Goal: Task Accomplishment & Management: Use online tool/utility

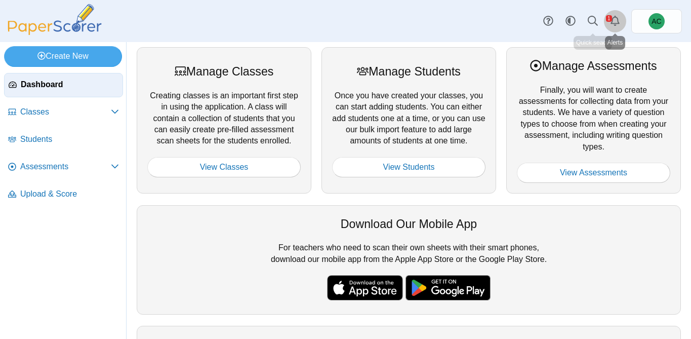
click at [616, 20] on icon "Alerts" at bounding box center [615, 21] width 10 height 10
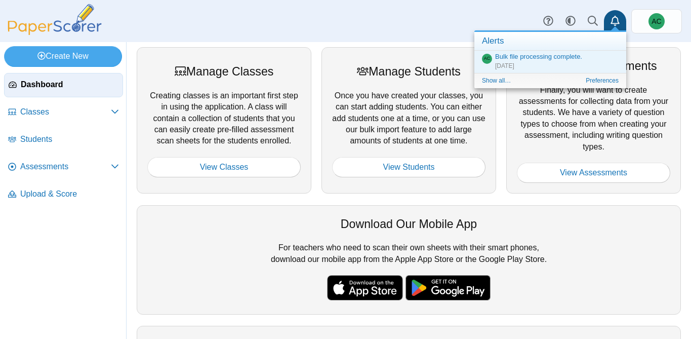
click at [614, 22] on icon "Alerts" at bounding box center [615, 21] width 10 height 10
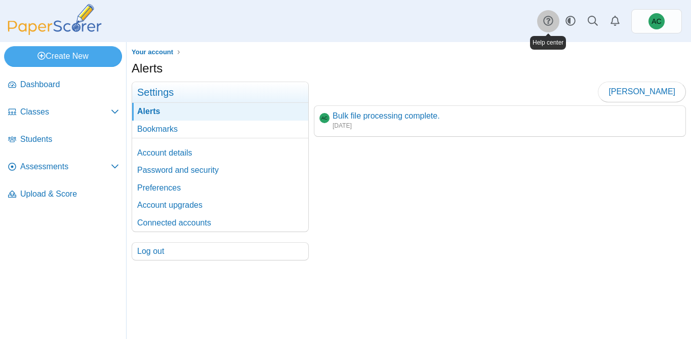
click at [556, 20] on link at bounding box center [548, 21] width 22 height 22
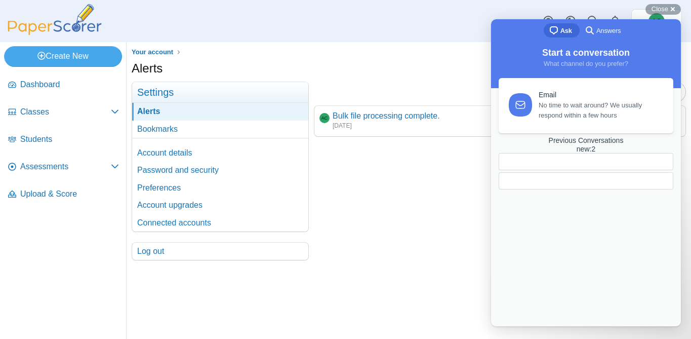
click at [618, 34] on span "Answers" at bounding box center [608, 31] width 24 height 10
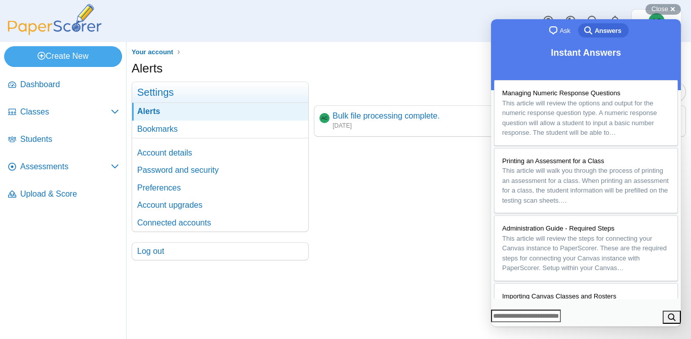
click at [404, 190] on div "Mark read AC Bulk file processing complete. Sep 3, 2025" at bounding box center [497, 171] width 377 height 179
click at [668, 8] on span "Close" at bounding box center [660, 9] width 17 height 8
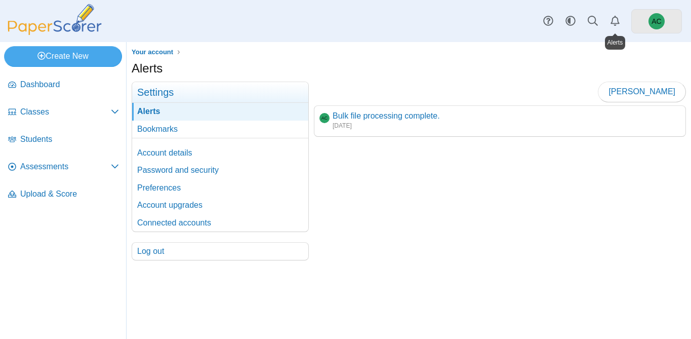
click at [650, 18] on span "AC" at bounding box center [657, 21] width 16 height 16
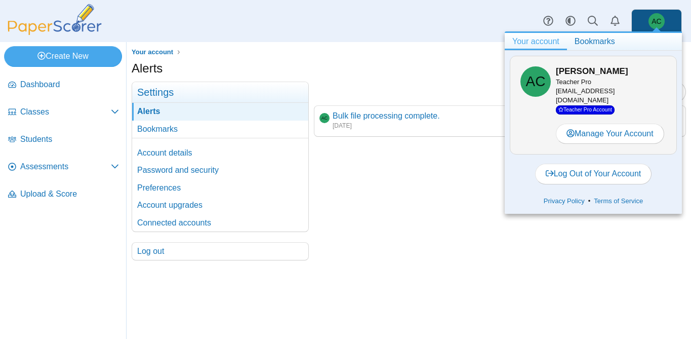
click at [650, 18] on span "AC" at bounding box center [657, 21] width 16 height 16
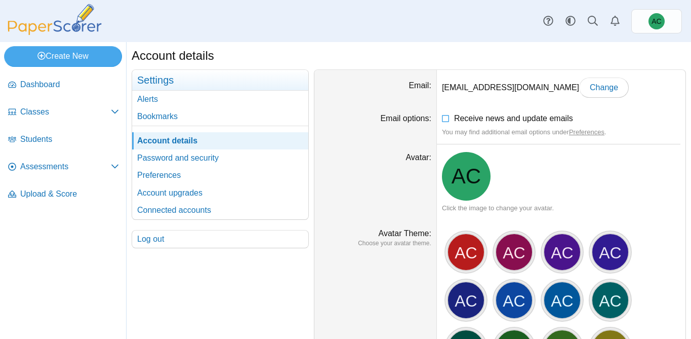
click at [73, 24] on img at bounding box center [54, 19] width 101 height 31
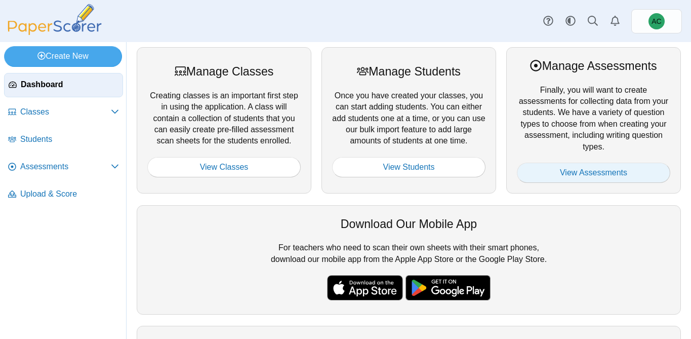
click at [544, 167] on link "View Assessments" at bounding box center [593, 173] width 153 height 20
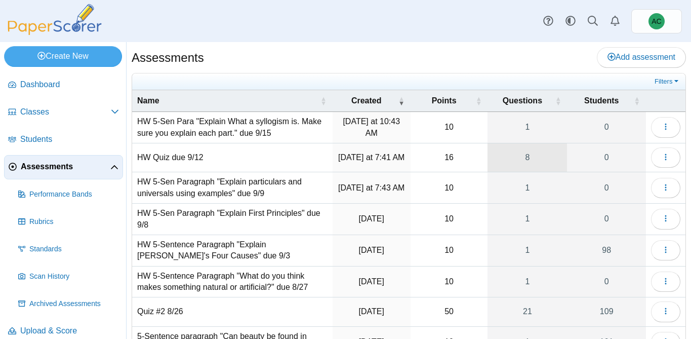
click at [526, 154] on link "8" at bounding box center [527, 157] width 79 height 28
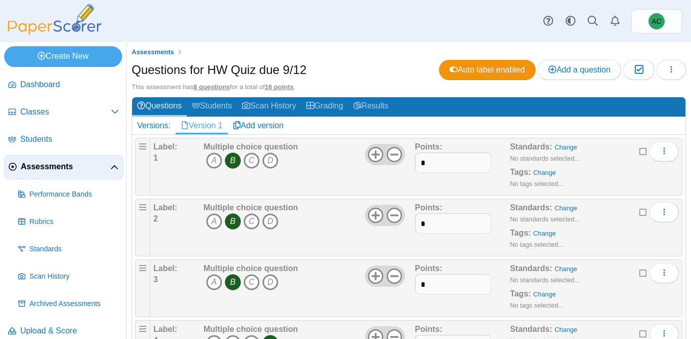
scroll to position [306, 0]
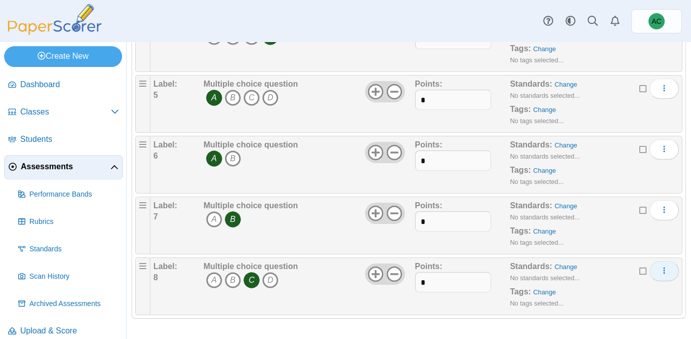
click at [663, 276] on button "More options" at bounding box center [664, 271] width 29 height 20
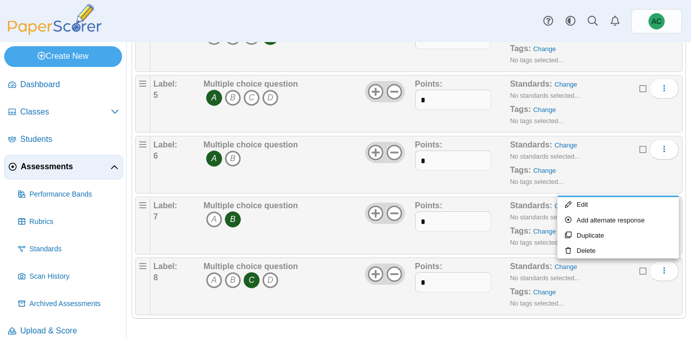
click at [660, 287] on div at bounding box center [666, 286] width 26 height 51
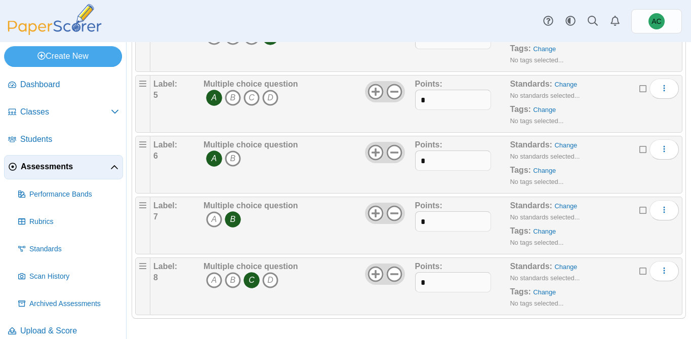
click at [645, 273] on icon at bounding box center [643, 269] width 8 height 7
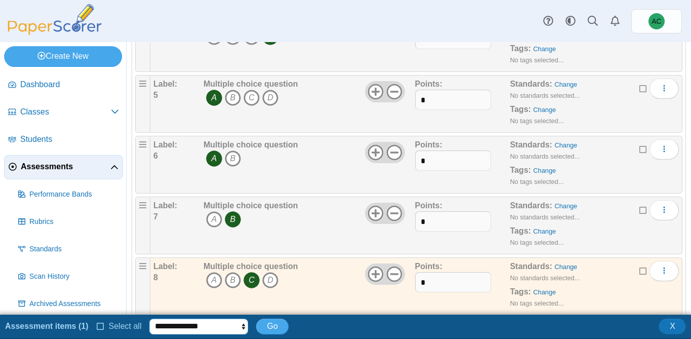
click at [217, 323] on select "**********" at bounding box center [198, 325] width 99 height 15
click at [679, 330] on button "X" at bounding box center [672, 325] width 27 height 15
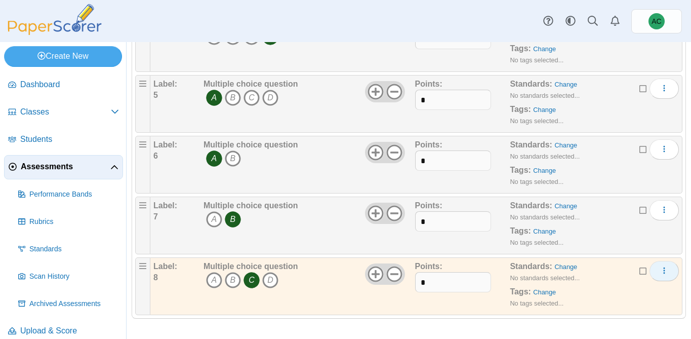
click at [660, 267] on icon "More options" at bounding box center [664, 270] width 8 height 8
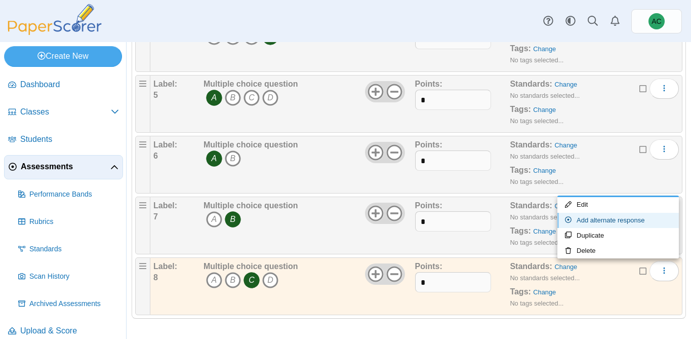
click at [595, 219] on link "Add alternate response" at bounding box center [618, 220] width 122 height 15
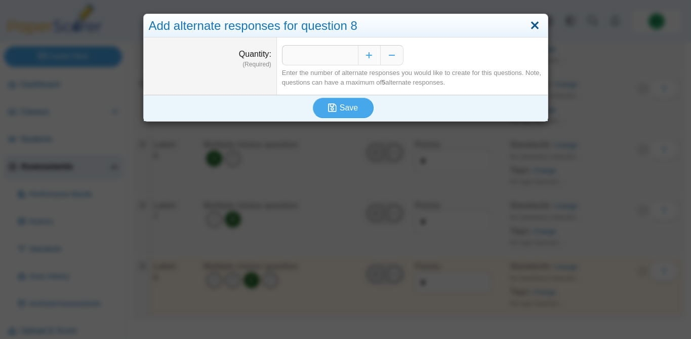
click at [534, 24] on link "Close" at bounding box center [535, 25] width 16 height 17
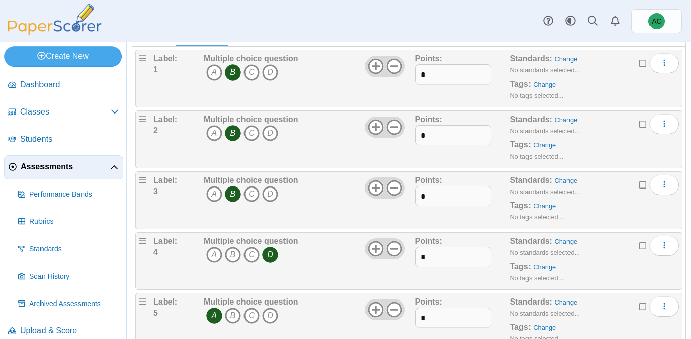
scroll to position [0, 0]
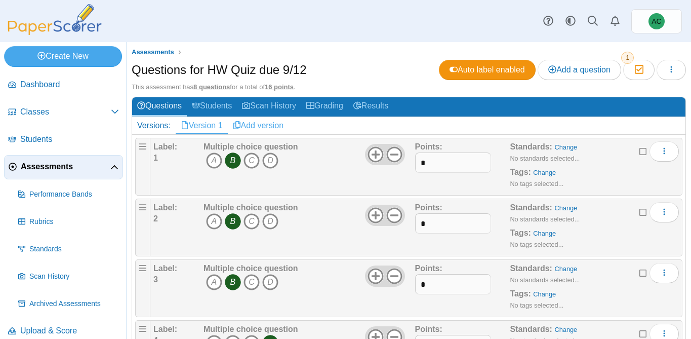
click at [239, 120] on link "Add version" at bounding box center [258, 125] width 61 height 17
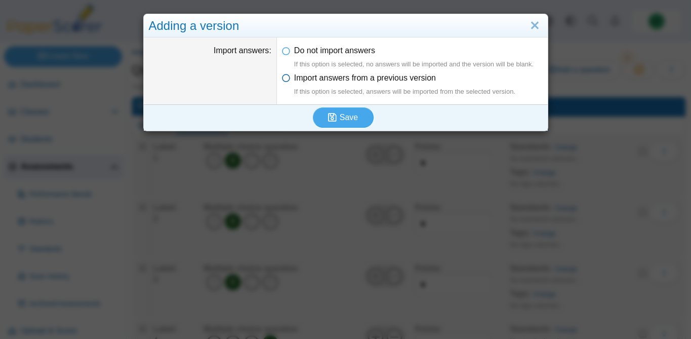
click at [339, 79] on span "Import answers from a previous version If this option is selected, answers will…" at bounding box center [404, 84] width 221 height 23
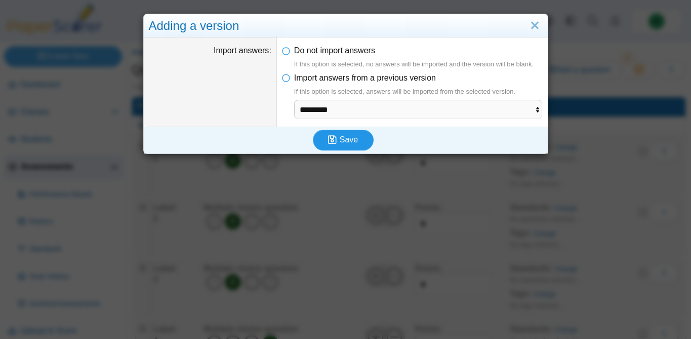
click at [335, 134] on icon "submit" at bounding box center [334, 139] width 12 height 11
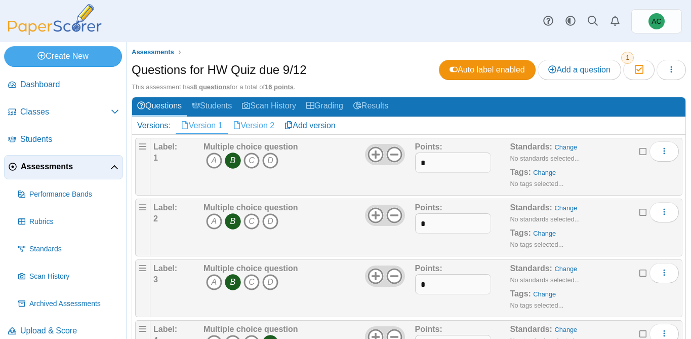
click at [258, 119] on link "Version 2" at bounding box center [254, 125] width 52 height 17
click at [200, 123] on link "Version 1" at bounding box center [202, 125] width 52 height 17
click at [260, 127] on link "Version 2" at bounding box center [254, 125] width 52 height 17
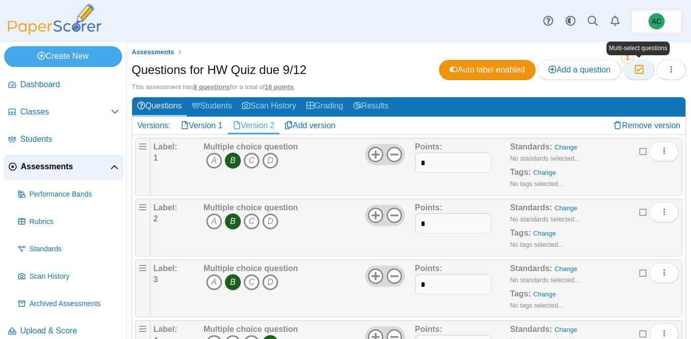
click at [644, 69] on button "Moderation 1" at bounding box center [638, 70] width 31 height 20
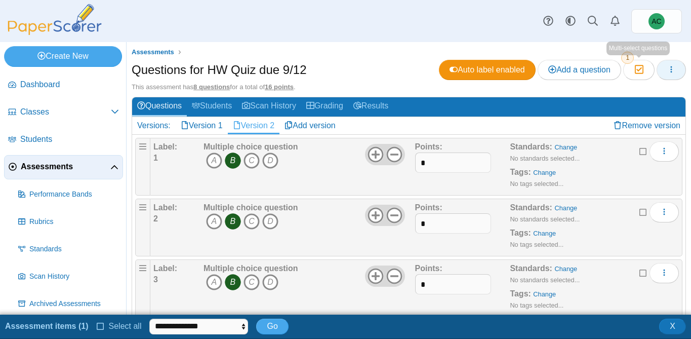
click at [675, 70] on icon "button" at bounding box center [671, 69] width 8 height 8
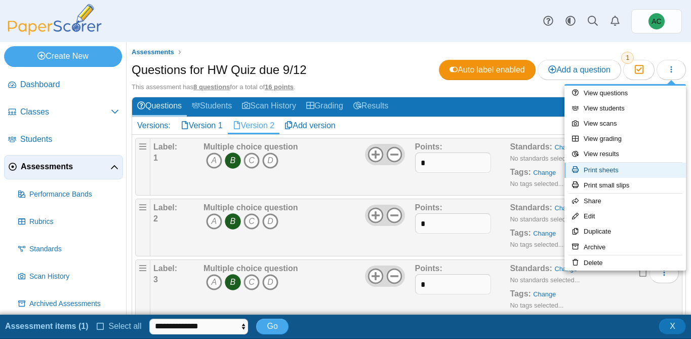
click at [597, 167] on link "Print sheets" at bounding box center [626, 170] width 122 height 15
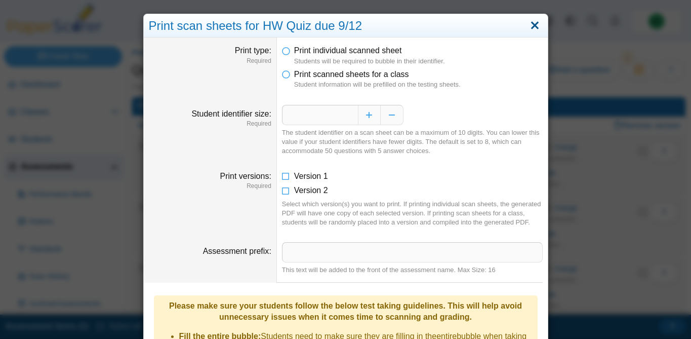
click at [537, 21] on link "Close" at bounding box center [535, 25] width 16 height 17
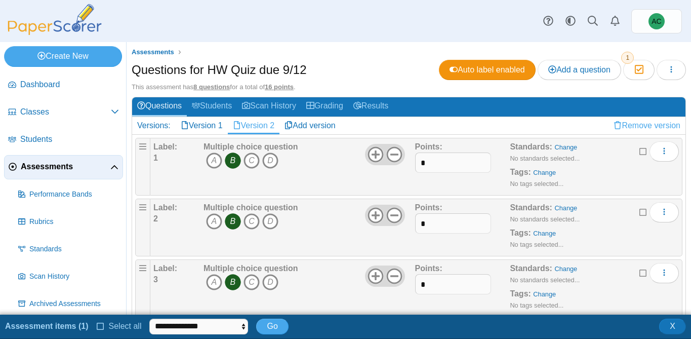
click at [639, 122] on link "Remove version" at bounding box center [647, 125] width 77 height 17
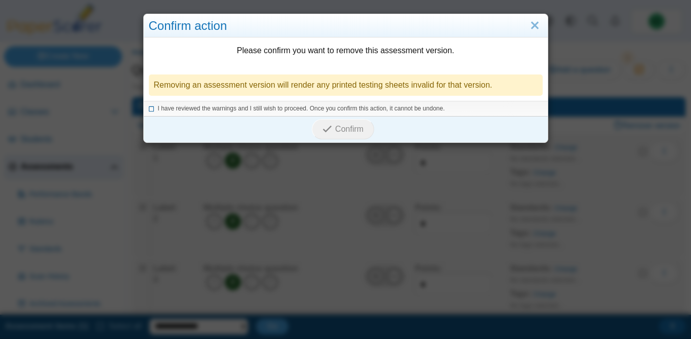
click at [308, 110] on span "I have reviewed the warnings and I still wish to proceed. Once you confirm this…" at bounding box center [301, 108] width 287 height 7
click at [341, 126] on span "Confirm" at bounding box center [349, 129] width 28 height 9
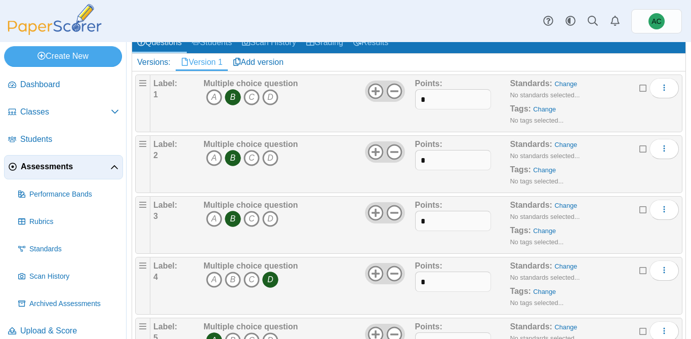
scroll to position [306, 0]
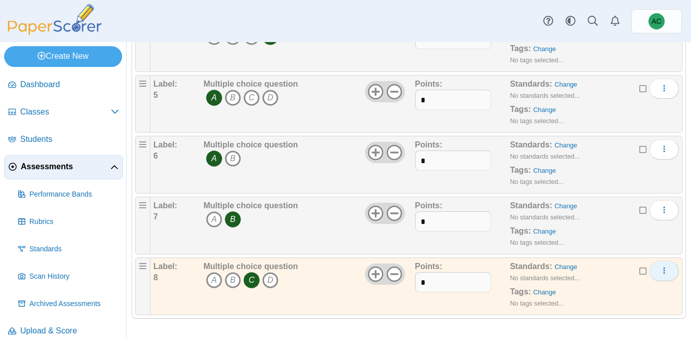
click at [670, 271] on button "More options" at bounding box center [664, 271] width 29 height 20
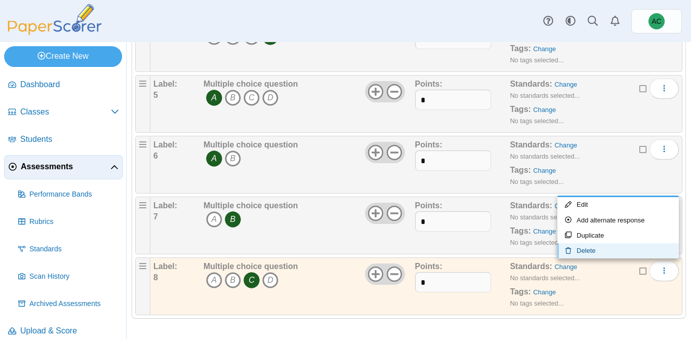
click at [595, 251] on link "Delete" at bounding box center [618, 250] width 122 height 15
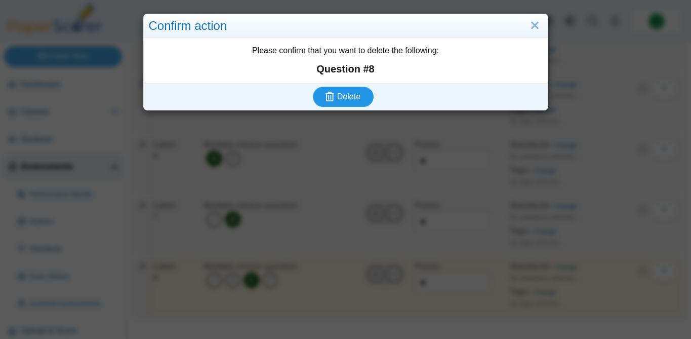
click at [329, 99] on use "submit" at bounding box center [330, 97] width 9 height 10
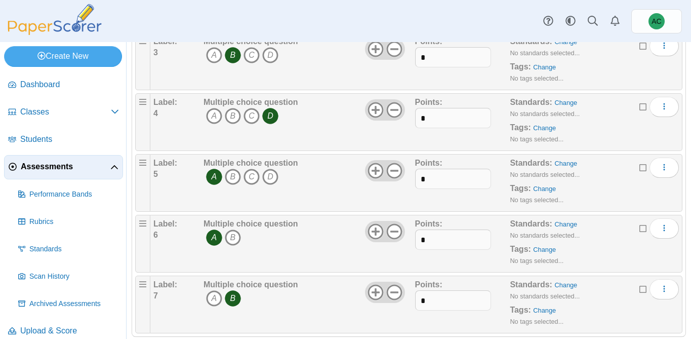
scroll to position [245, 0]
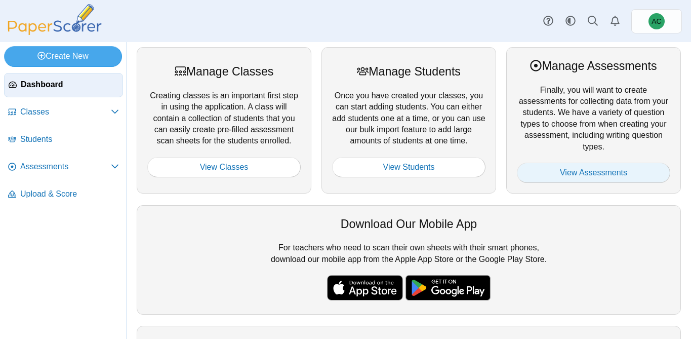
click at [535, 172] on link "View Assessments" at bounding box center [593, 173] width 153 height 20
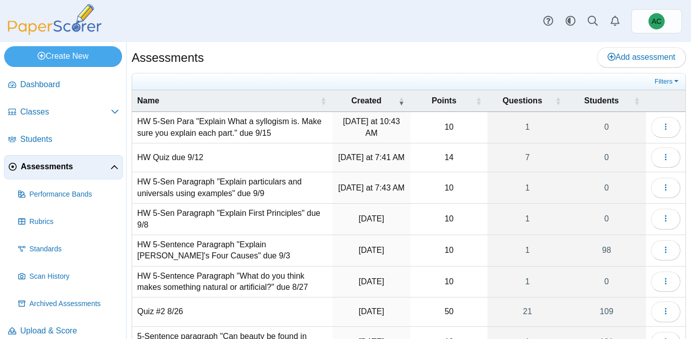
click at [166, 157] on td "HW Quiz due 9/12" at bounding box center [232, 157] width 201 height 29
click at [166, 157] on input "**********" at bounding box center [232, 157] width 190 height 20
click at [456, 149] on td "14" at bounding box center [449, 157] width 77 height 29
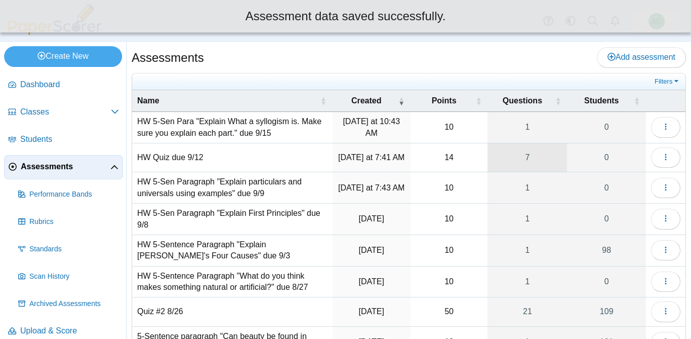
click at [528, 161] on link "7" at bounding box center [527, 157] width 79 height 28
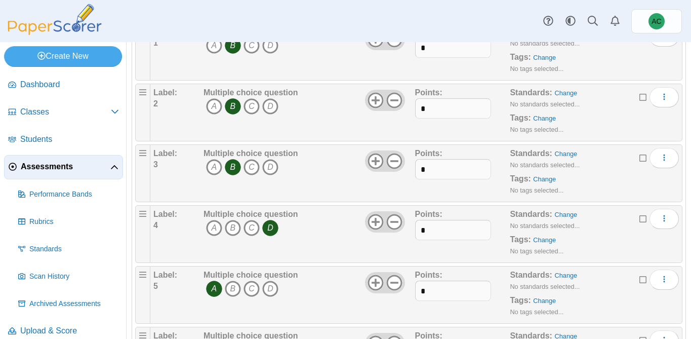
scroll to position [245, 0]
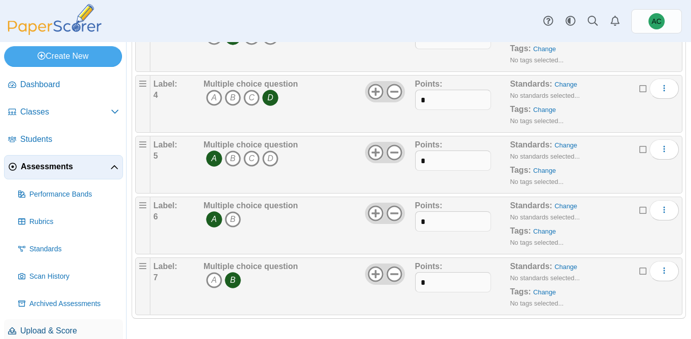
click at [34, 333] on span "Upload & Score" at bounding box center [69, 330] width 99 height 11
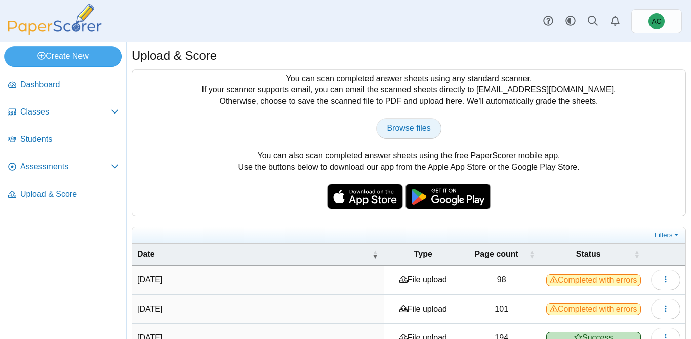
click at [391, 128] on span "Browse files" at bounding box center [409, 128] width 44 height 9
type input "**********"
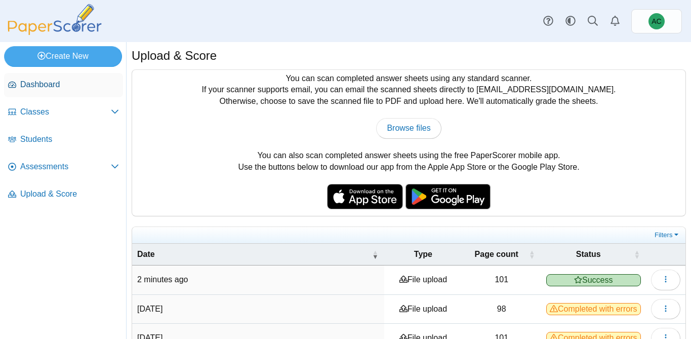
click at [41, 86] on span "Dashboard" at bounding box center [69, 84] width 99 height 11
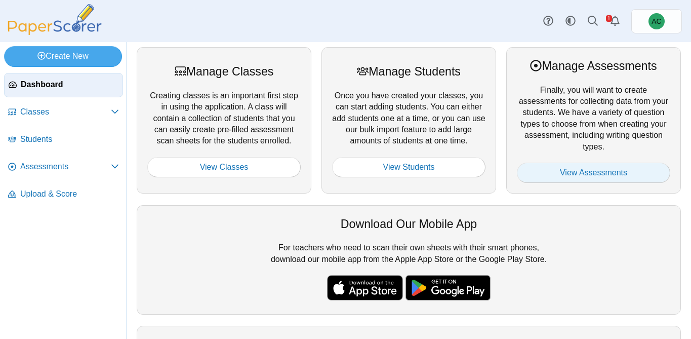
click at [582, 165] on link "View Assessments" at bounding box center [593, 173] width 153 height 20
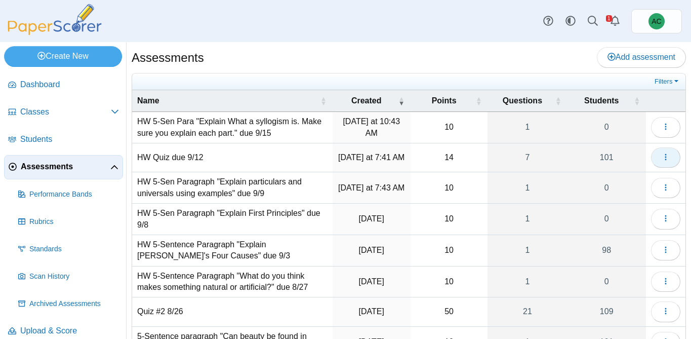
click at [669, 155] on icon "button" at bounding box center [666, 157] width 8 height 8
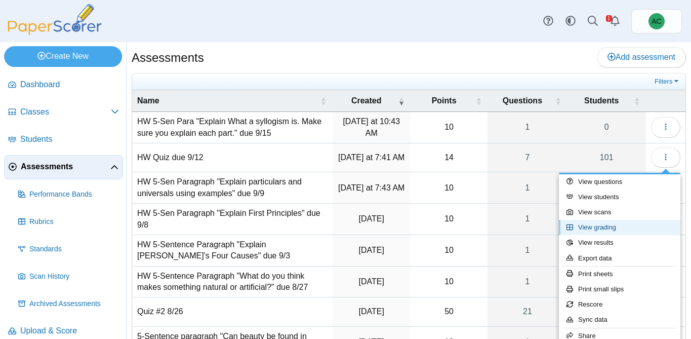
click at [605, 227] on link "View grading" at bounding box center [620, 227] width 122 height 15
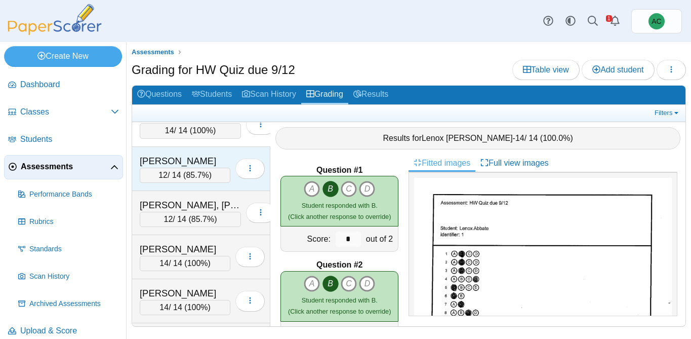
click at [184, 163] on div "[PERSON_NAME]" at bounding box center [185, 160] width 91 height 13
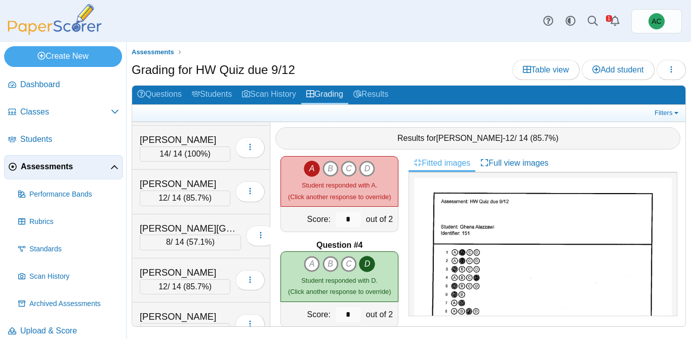
scroll to position [174, 0]
click at [158, 226] on div "Ardelean, Charlotte" at bounding box center [190, 227] width 101 height 13
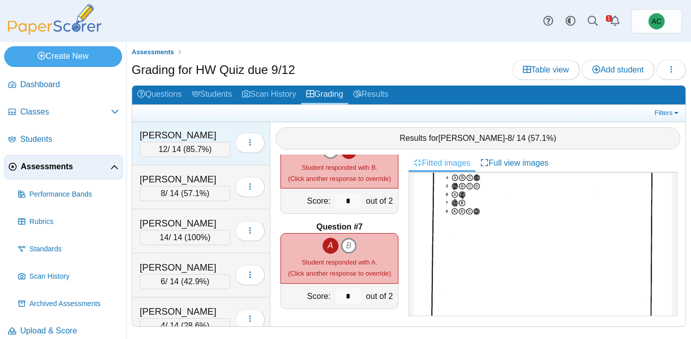
scroll to position [313, 0]
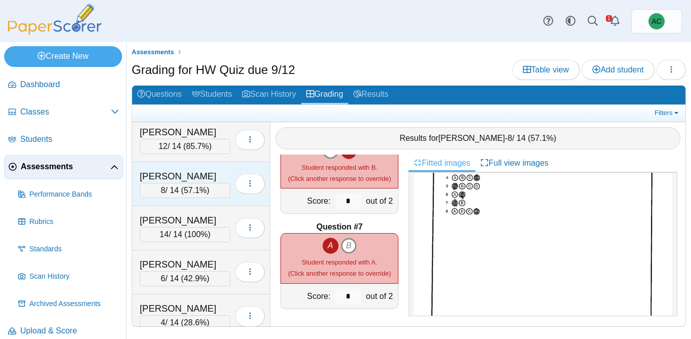
click at [179, 164] on div "Arnold, Kate 8 / 14 ( 57.1% ) Loading…" at bounding box center [201, 184] width 138 height 44
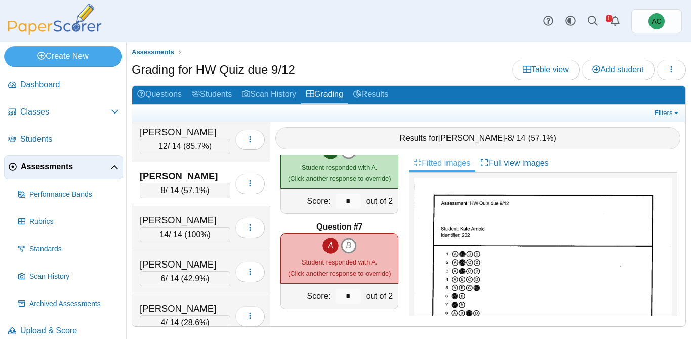
scroll to position [0, 0]
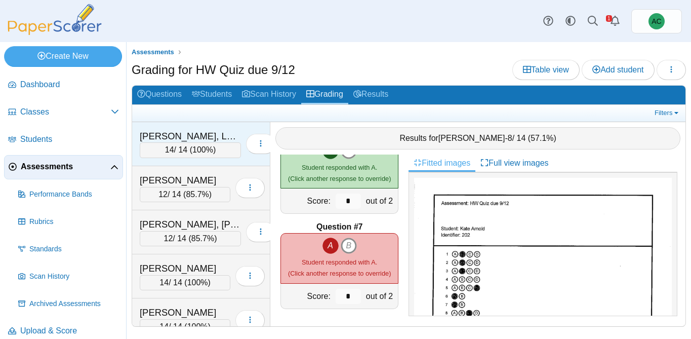
click at [193, 134] on div "Abbate, Lenox" at bounding box center [190, 136] width 101 height 13
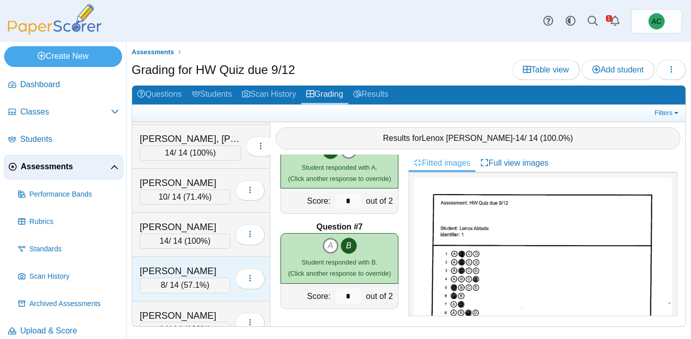
scroll to position [1585, 0]
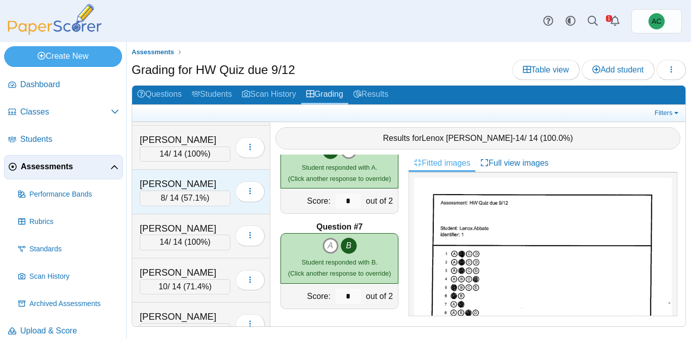
click at [175, 185] on div "Haverkamp, Hailey" at bounding box center [185, 183] width 91 height 13
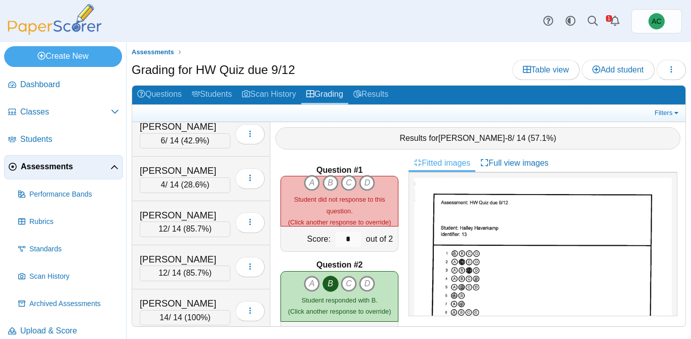
scroll to position [0, 0]
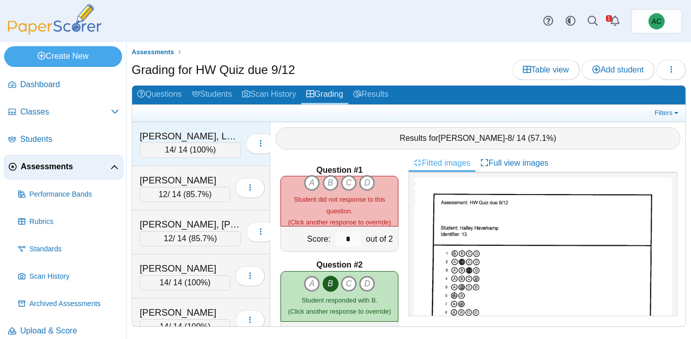
click at [173, 137] on div "Abbate, Lenox" at bounding box center [190, 136] width 101 height 13
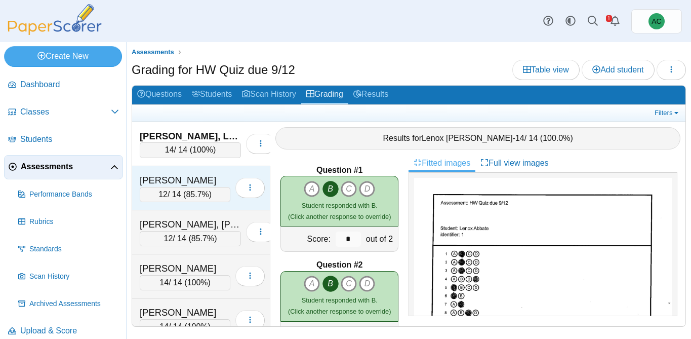
click at [188, 172] on div "Alazzawi, Ghena 12 / 14 ( 85.7% ) Loading…" at bounding box center [201, 188] width 138 height 44
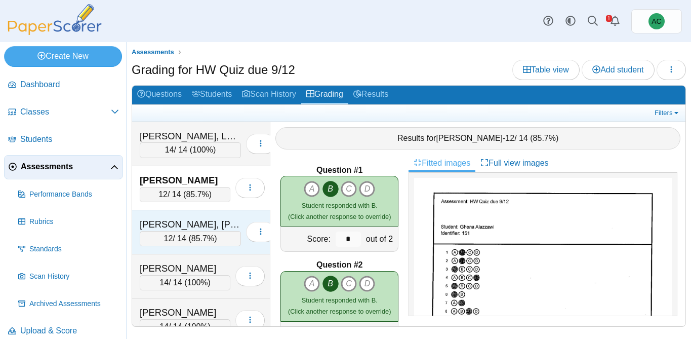
click at [173, 223] on div "Alex, Elizabeth Maria" at bounding box center [190, 224] width 101 height 13
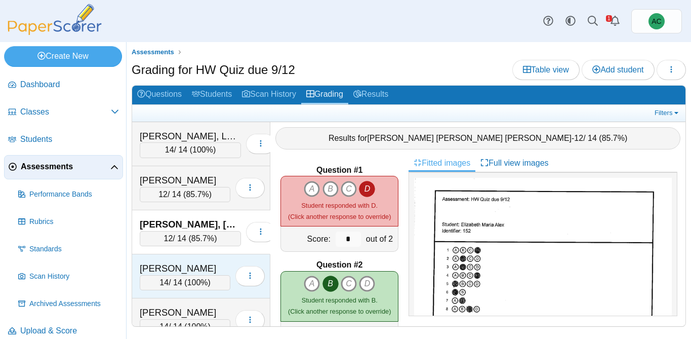
click at [170, 266] on div "Andersen, Blythe" at bounding box center [185, 268] width 91 height 13
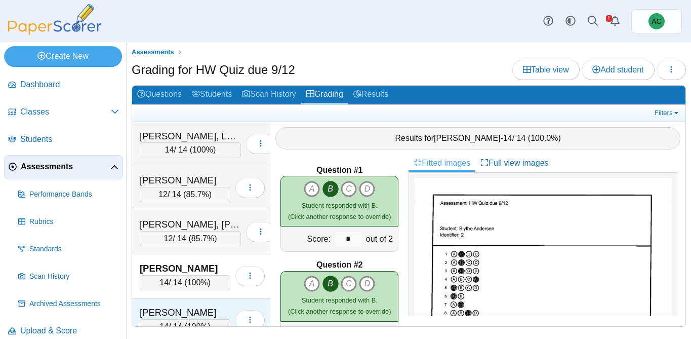
click at [176, 303] on div "Andersen, Hannah 14 / 14 ( 100% ) Loading…" at bounding box center [201, 320] width 138 height 44
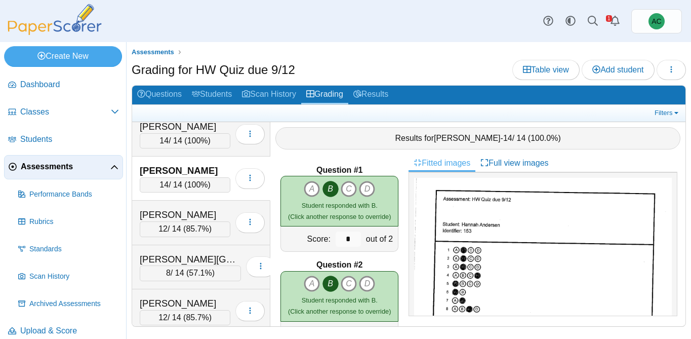
scroll to position [143, 0]
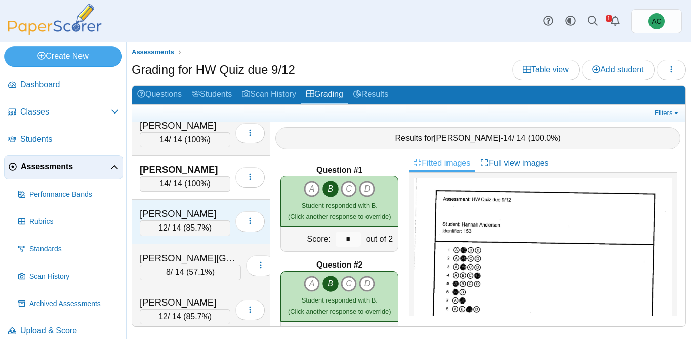
click at [178, 218] on div "Anderson, Ivy" at bounding box center [185, 213] width 91 height 13
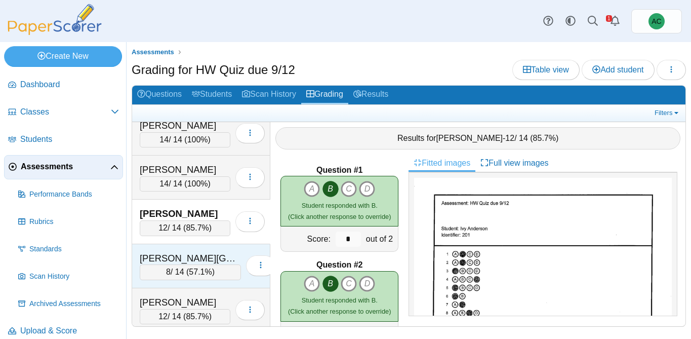
click at [163, 255] on div "Ardelean, Charlotte" at bounding box center [190, 258] width 101 height 13
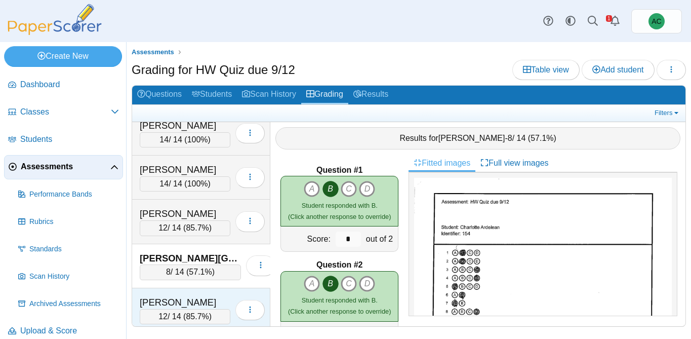
click at [167, 294] on div "Arnold, Adam 12 / 14 ( 85.7% ) Loading…" at bounding box center [201, 310] width 138 height 44
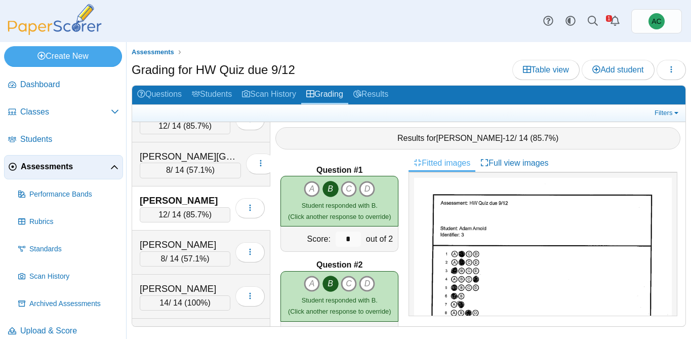
scroll to position [245, 0]
click at [162, 243] on div "Arnold, Kate" at bounding box center [185, 243] width 91 height 13
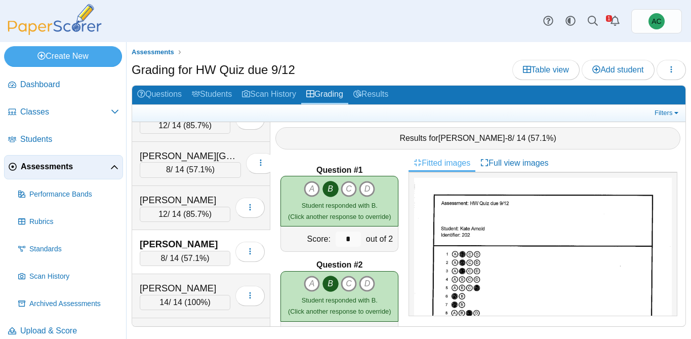
scroll to position [244, 0]
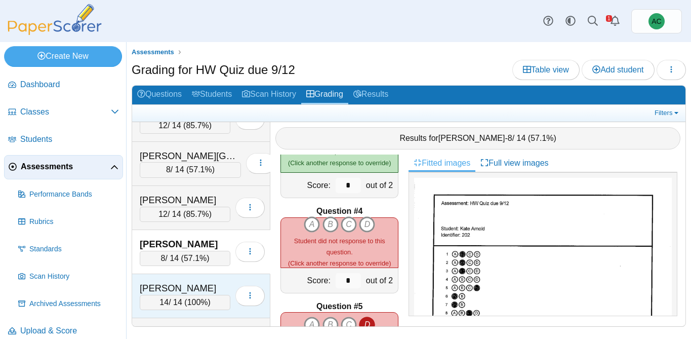
click at [175, 285] on div "Arunkumar, Tharan" at bounding box center [185, 288] width 91 height 13
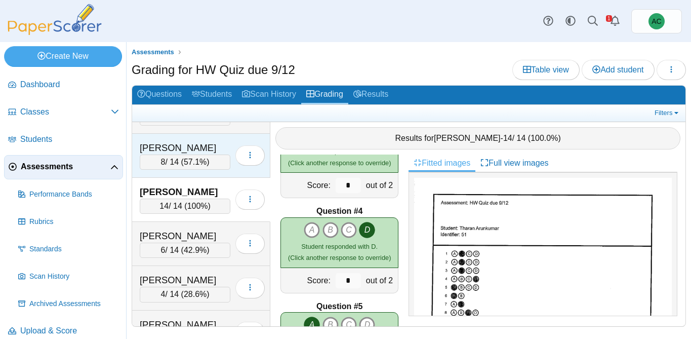
scroll to position [353, 0]
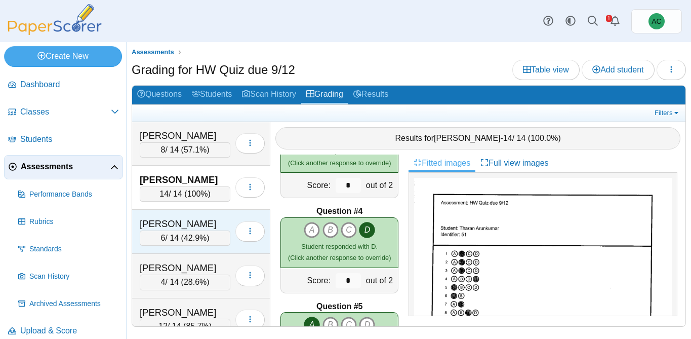
click at [174, 219] on div "Ast, Liam" at bounding box center [185, 223] width 91 height 13
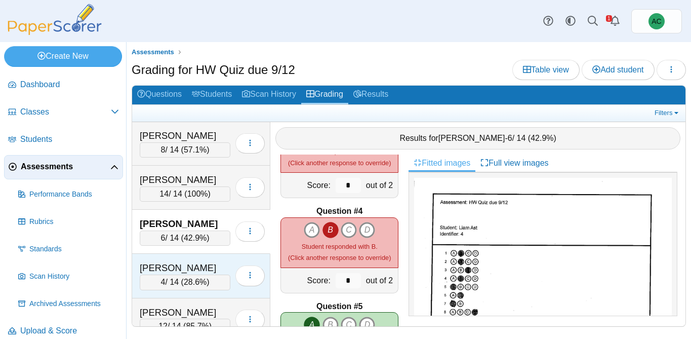
click at [176, 270] on div "Baxter, Svea" at bounding box center [185, 267] width 91 height 13
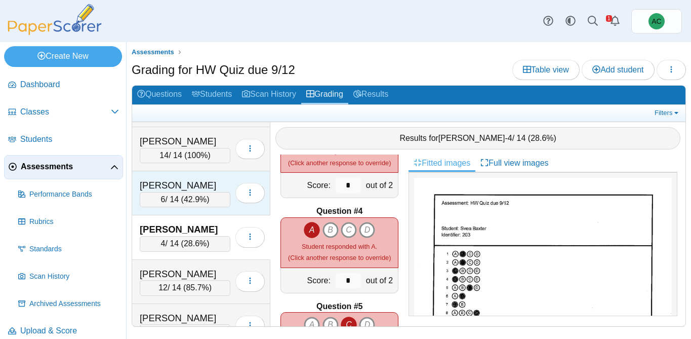
scroll to position [404, 0]
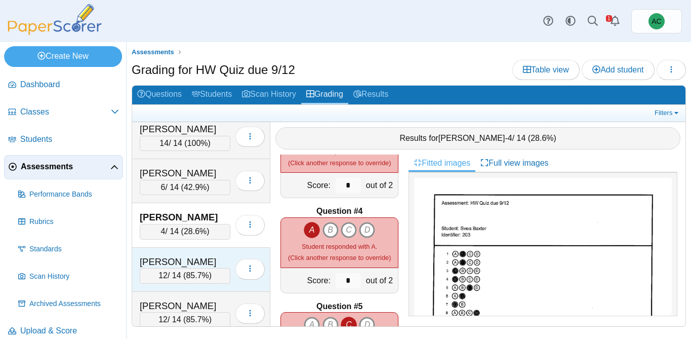
click at [177, 264] on div "Benham, Violet" at bounding box center [185, 261] width 91 height 13
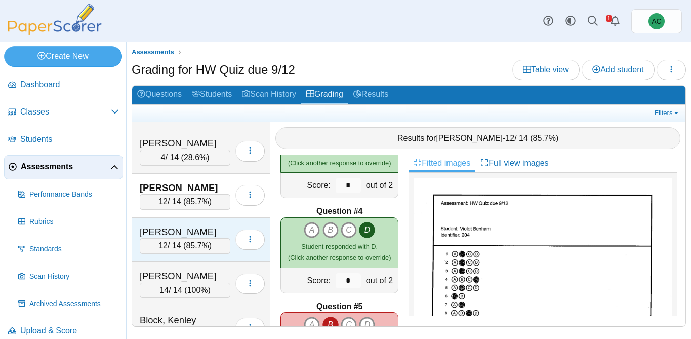
scroll to position [478, 0]
click at [162, 234] on div "Betts, Cason" at bounding box center [185, 231] width 91 height 13
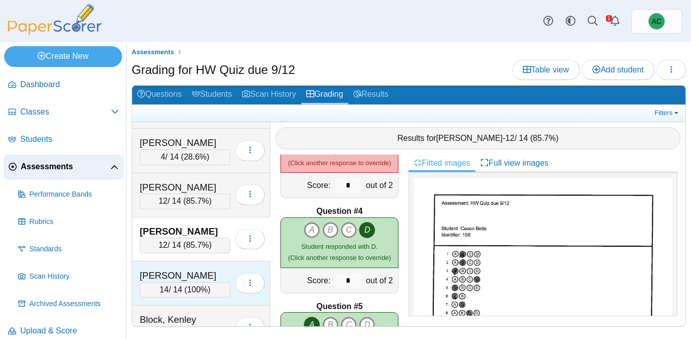
click at [180, 275] on div "Beyschau, Adelynn" at bounding box center [185, 275] width 91 height 13
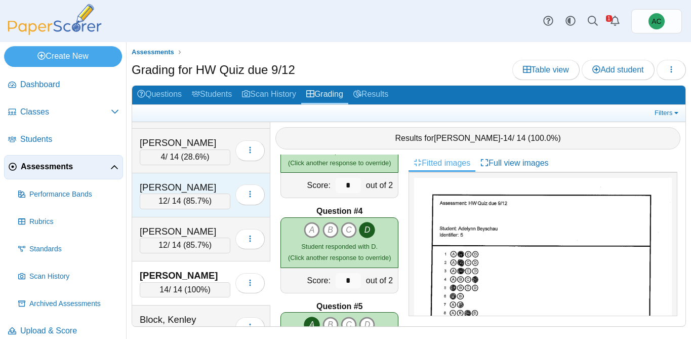
scroll to position [544, 0]
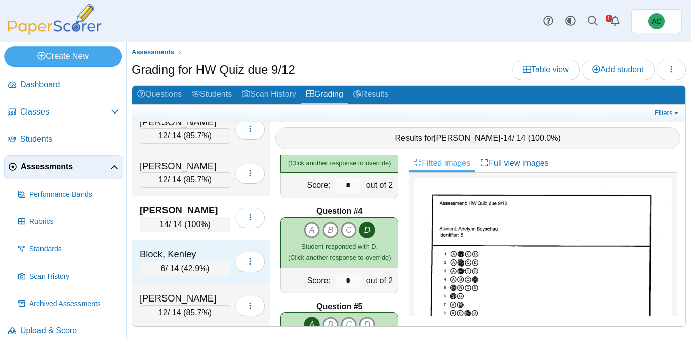
click at [174, 249] on div "Block, Kenley" at bounding box center [185, 254] width 91 height 13
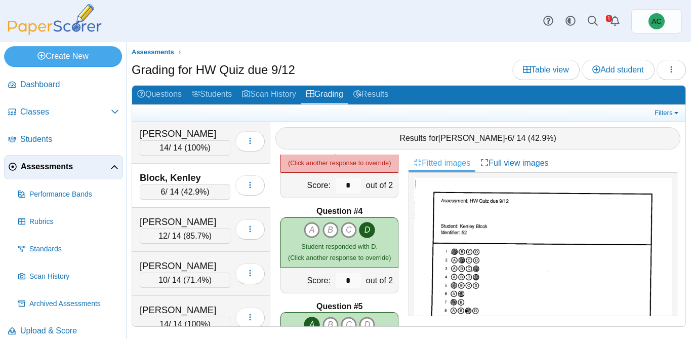
scroll to position [621, 0]
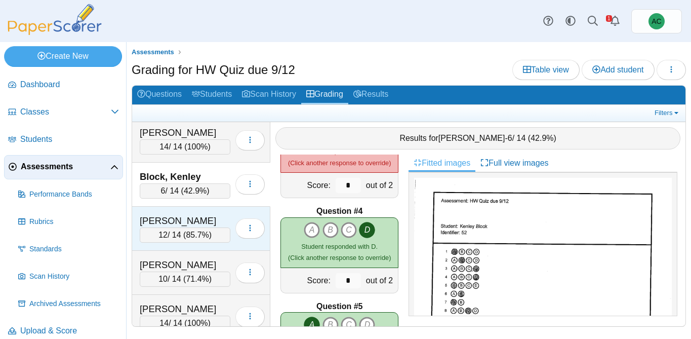
click at [187, 218] on div "Bowers, Lorelei" at bounding box center [185, 220] width 91 height 13
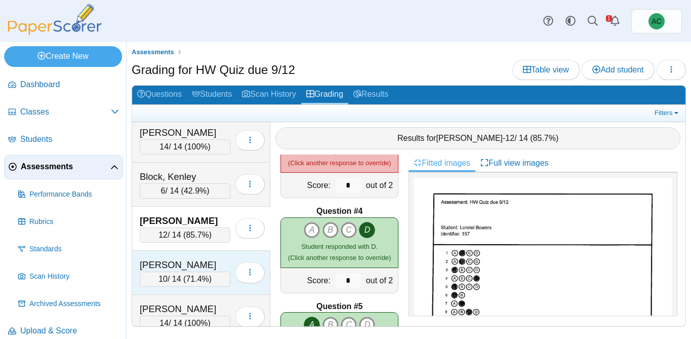
click at [184, 266] on div "Brooker, Kinsley" at bounding box center [185, 264] width 91 height 13
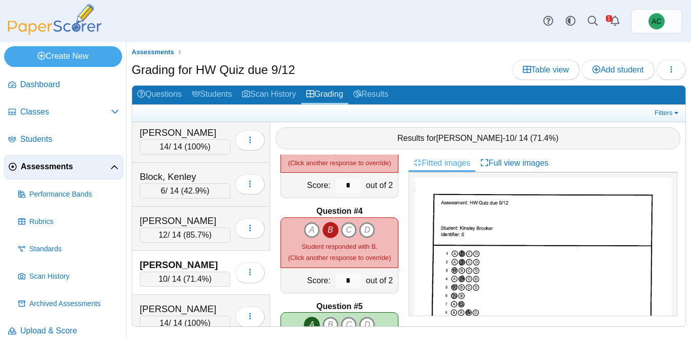
scroll to position [675, 0]
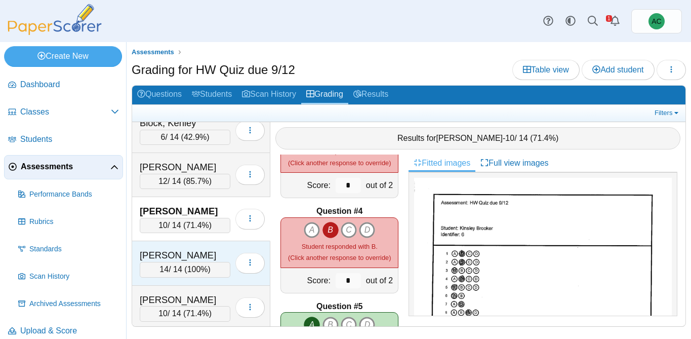
click at [172, 251] on div "Burge, Elias" at bounding box center [185, 255] width 91 height 13
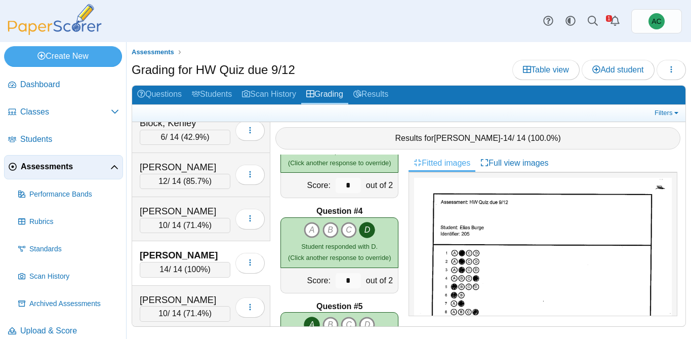
scroll to position [764, 0]
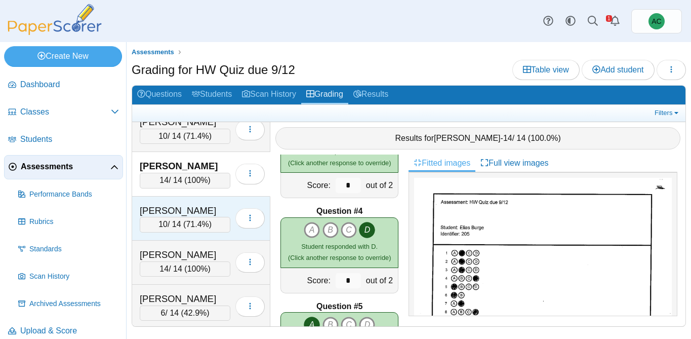
click at [181, 210] on div "Burton, Avery" at bounding box center [185, 210] width 91 height 13
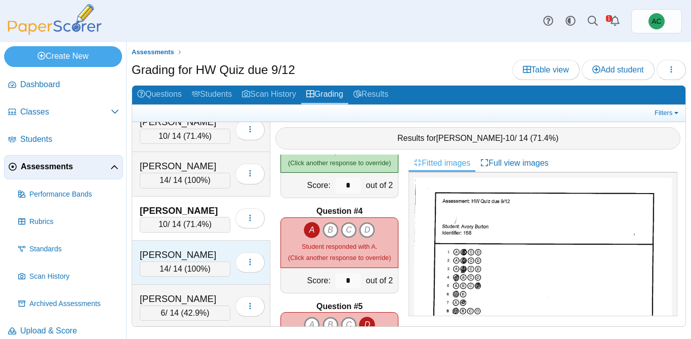
click at [172, 256] on div "Carnal, Nora" at bounding box center [185, 254] width 91 height 13
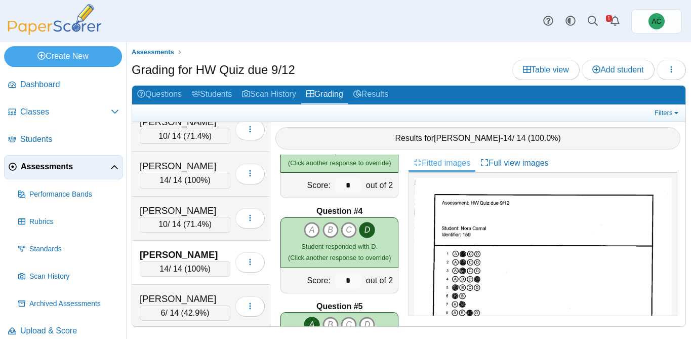
scroll to position [812, 0]
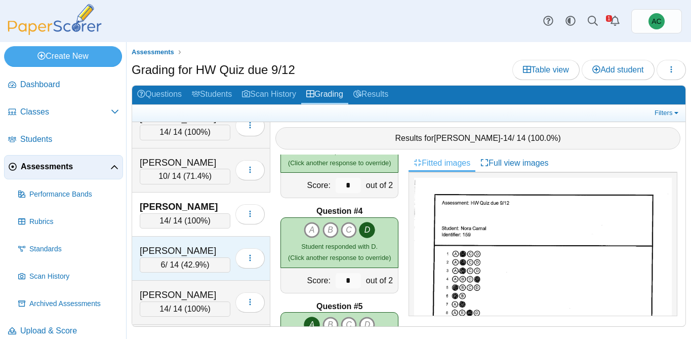
click at [192, 241] on div "Chandler, Audrey 6 / 14 ( 42.9% ) Loading…" at bounding box center [201, 258] width 138 height 44
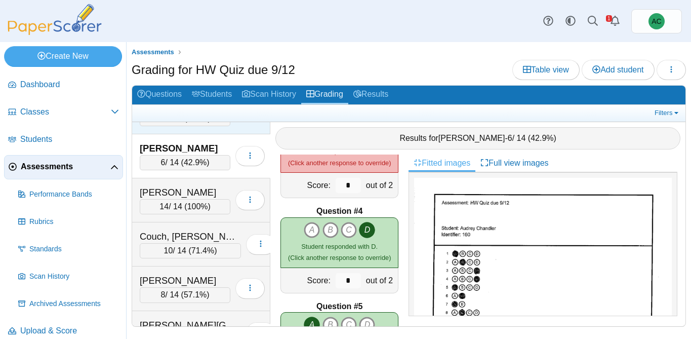
scroll to position [916, 0]
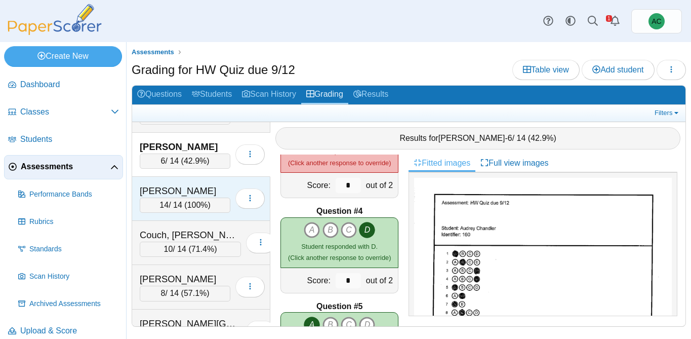
click at [184, 196] on div "Cooley, Lilyan" at bounding box center [185, 190] width 91 height 13
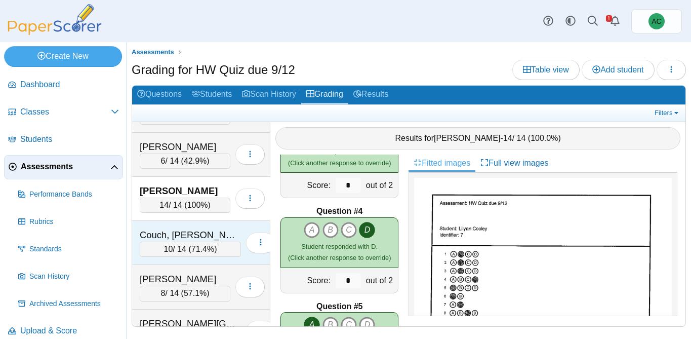
click at [150, 239] on div "Couch, Teagyn-Lynn" at bounding box center [190, 234] width 101 height 13
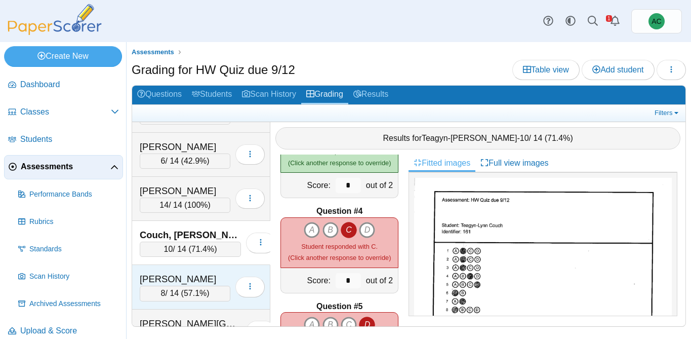
click at [158, 281] on div "Crowe, Bennett" at bounding box center [185, 278] width 91 height 13
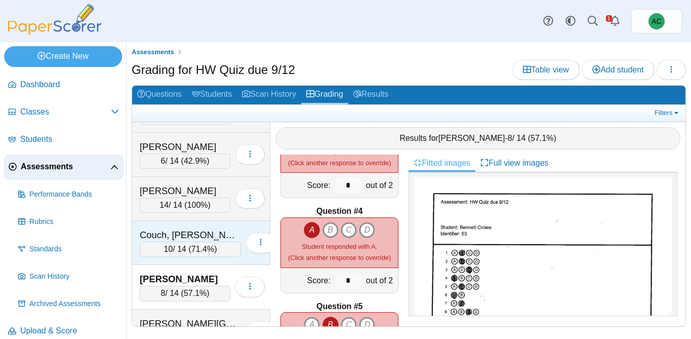
click at [178, 235] on div "Couch, Teagyn-Lynn" at bounding box center [190, 234] width 101 height 13
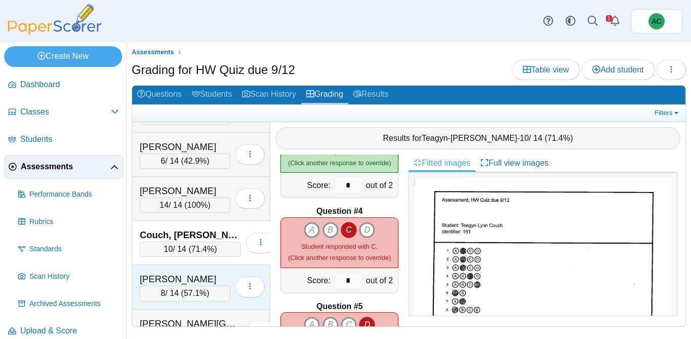
click at [164, 281] on div "Crowe, Bennett" at bounding box center [185, 278] width 91 height 13
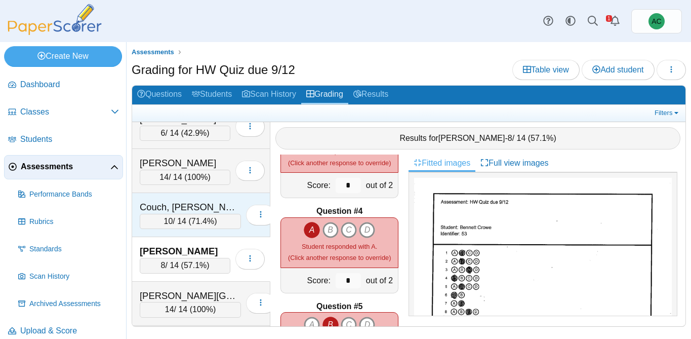
scroll to position [973, 0]
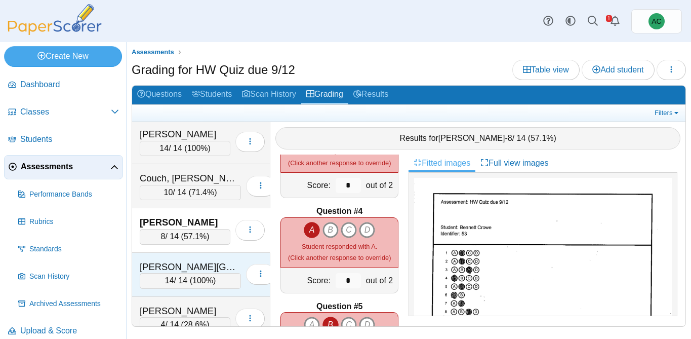
click at [183, 271] on div "Davies, Kinley" at bounding box center [190, 266] width 101 height 13
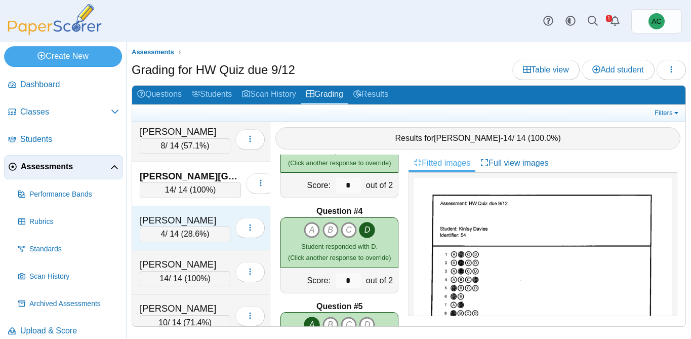
scroll to position [1068, 0]
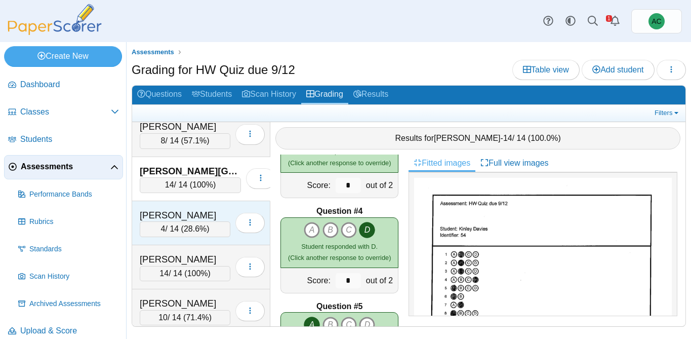
click at [182, 215] on div "Decker, Aubrey" at bounding box center [185, 215] width 91 height 13
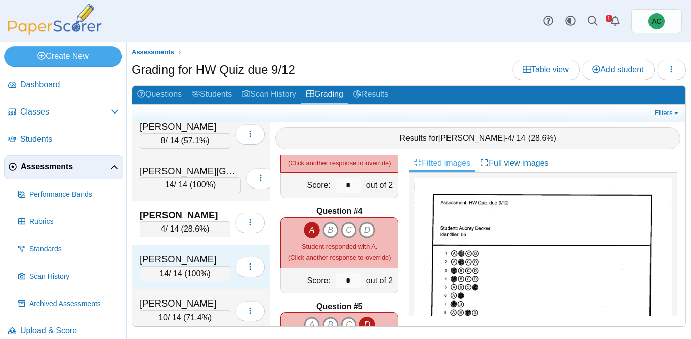
click at [192, 248] on div "Dougherty, Edwin 14 / 14 ( 100% ) Loading…" at bounding box center [201, 267] width 138 height 44
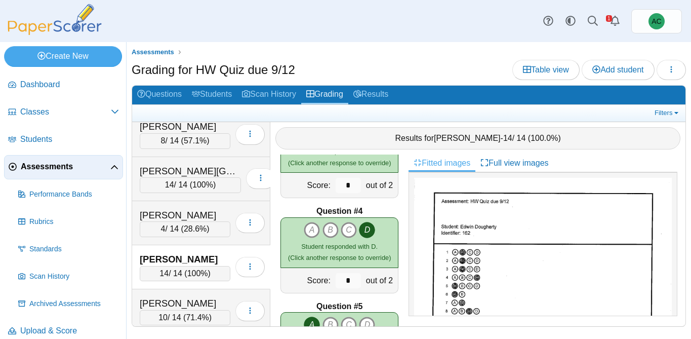
scroll to position [1128, 0]
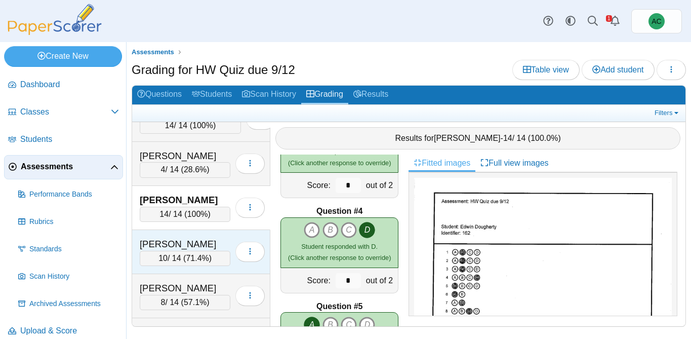
click at [159, 248] on div "Dunkin, Jeremiah" at bounding box center [185, 243] width 91 height 13
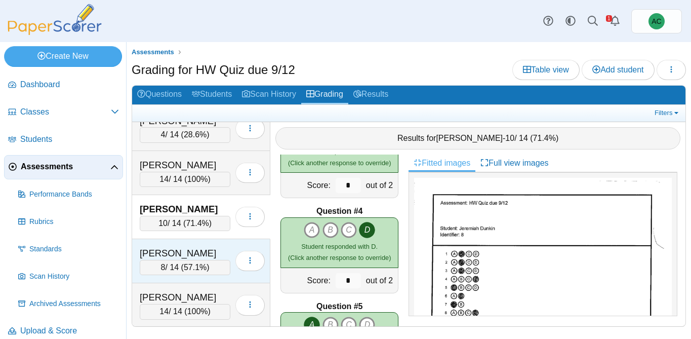
scroll to position [1163, 0]
click at [192, 241] on div "Figueroa, Kadyn 8 / 14 ( 57.1% ) Loading…" at bounding box center [201, 260] width 138 height 44
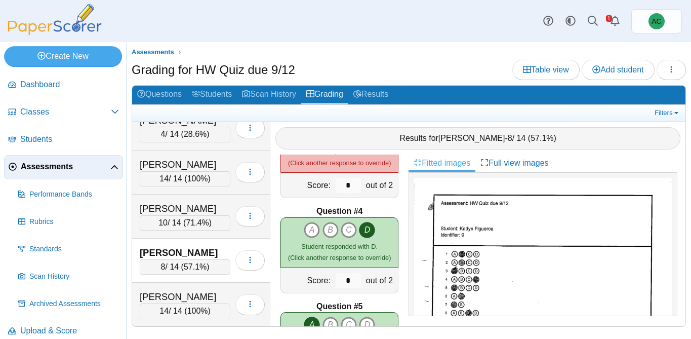
scroll to position [1238, 0]
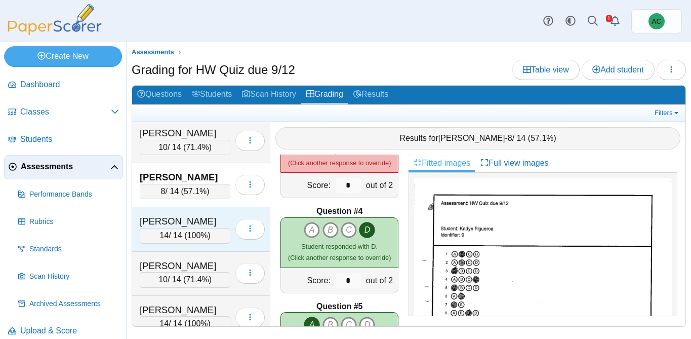
click at [175, 221] on div "Forseth, Brynn" at bounding box center [185, 221] width 91 height 13
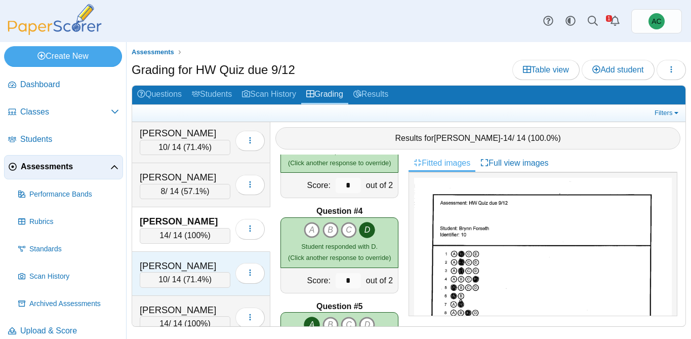
click at [172, 261] on div "[PERSON_NAME]" at bounding box center [185, 265] width 91 height 13
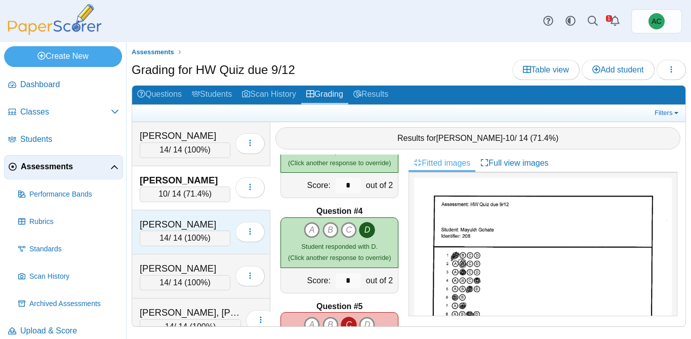
scroll to position [1325, 0]
click at [167, 220] on div "[PERSON_NAME]" at bounding box center [185, 223] width 91 height 13
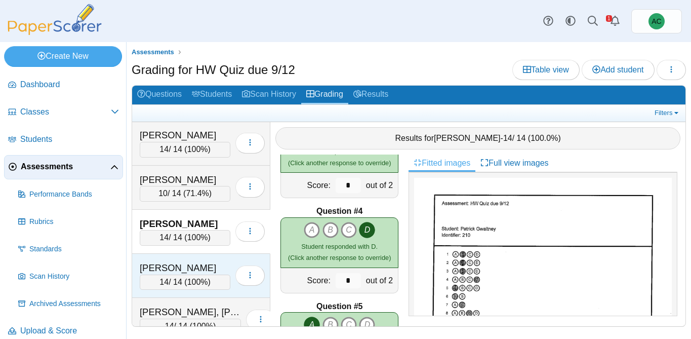
click at [165, 260] on div "Haj, Josiah 14 / 14 ( 100% ) Loading…" at bounding box center [201, 276] width 138 height 44
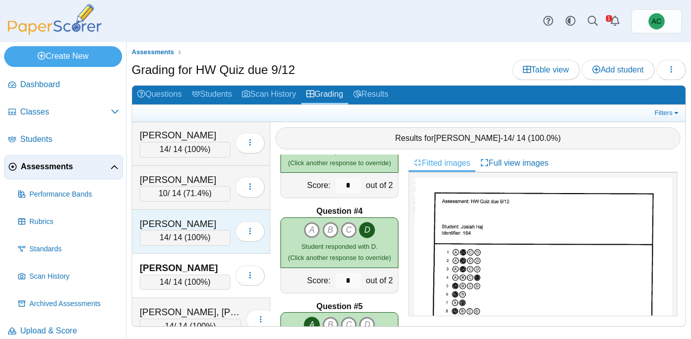
scroll to position [1396, 0]
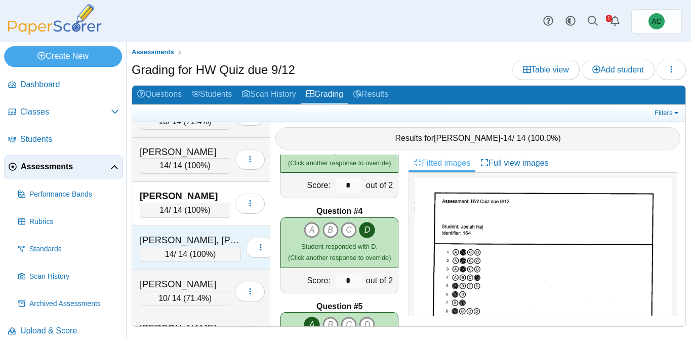
click at [182, 232] on div "Harding, Hudson 14 / 14 ( 100% ) Loading…" at bounding box center [201, 248] width 138 height 44
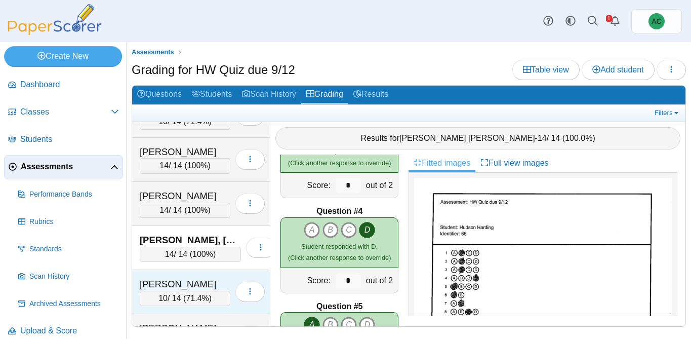
click at [178, 285] on div "[PERSON_NAME]" at bounding box center [185, 283] width 91 height 13
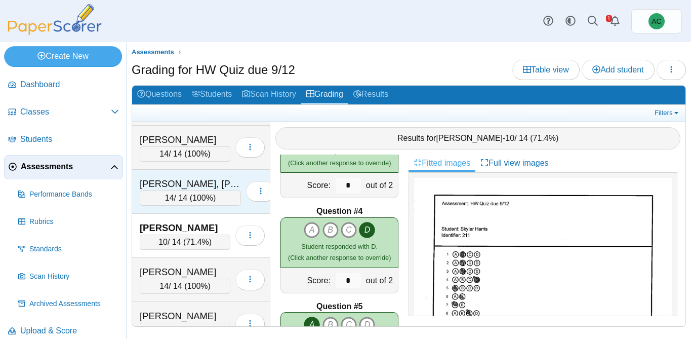
scroll to position [1453, 0]
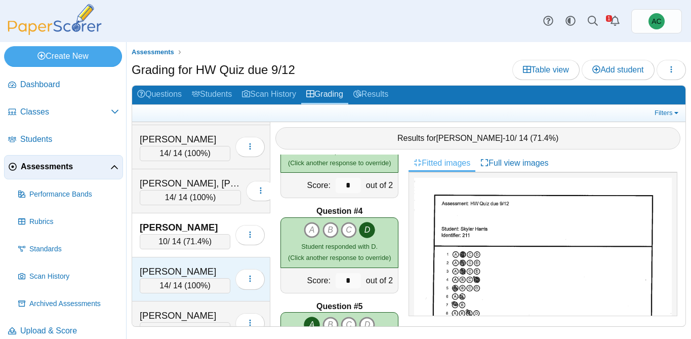
click at [170, 267] on div "Harrison, Helen" at bounding box center [185, 271] width 91 height 13
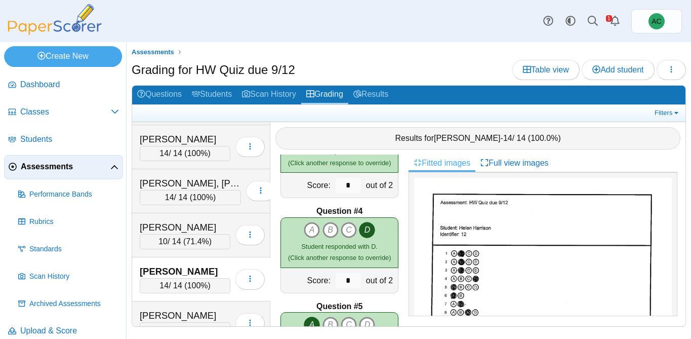
scroll to position [1525, 0]
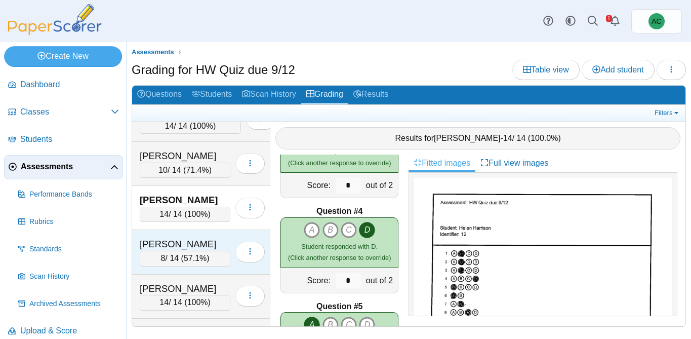
click at [180, 247] on div "Haverkamp, Hailey" at bounding box center [185, 243] width 91 height 13
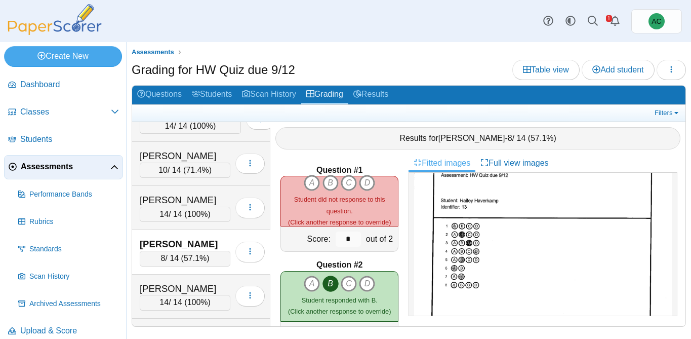
scroll to position [28, 0]
click at [314, 181] on icon "A" at bounding box center [312, 183] width 16 height 16
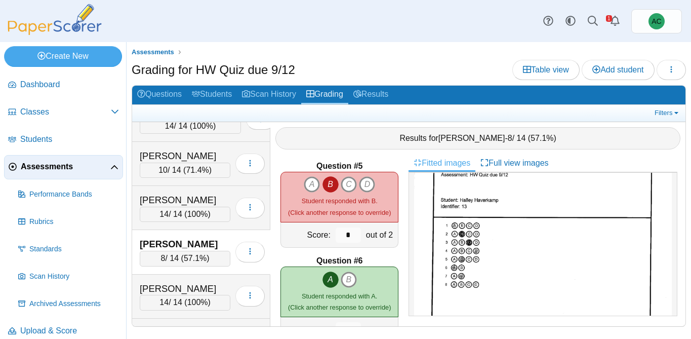
scroll to position [393, 0]
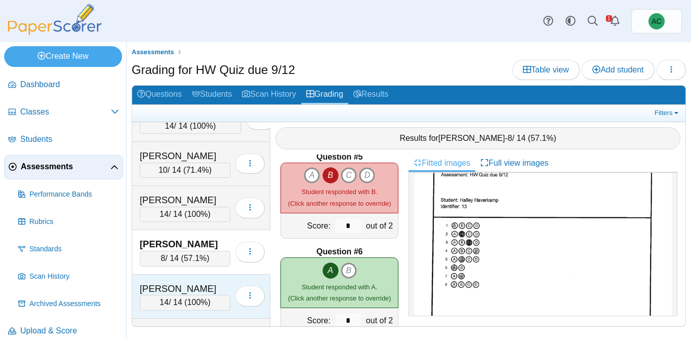
click at [166, 287] on div "Hayward, Adalyn" at bounding box center [185, 288] width 91 height 13
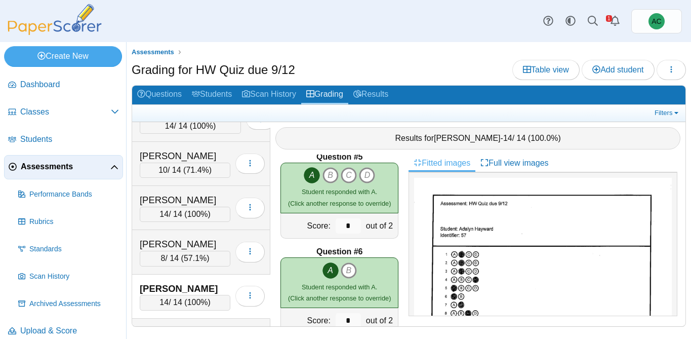
scroll to position [1564, 0]
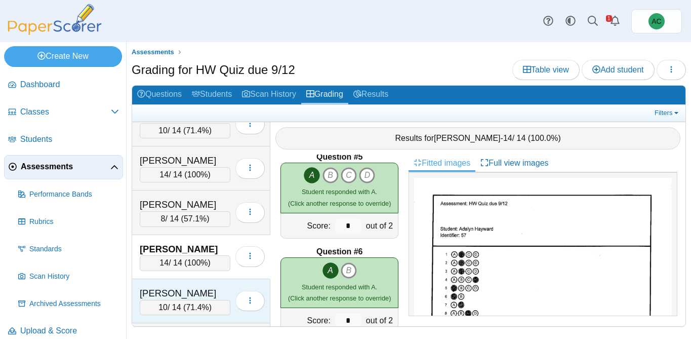
click at [164, 283] on div "Heiskell, Evelyn 10 / 14 ( 71.4% ) Loading…" at bounding box center [201, 301] width 138 height 44
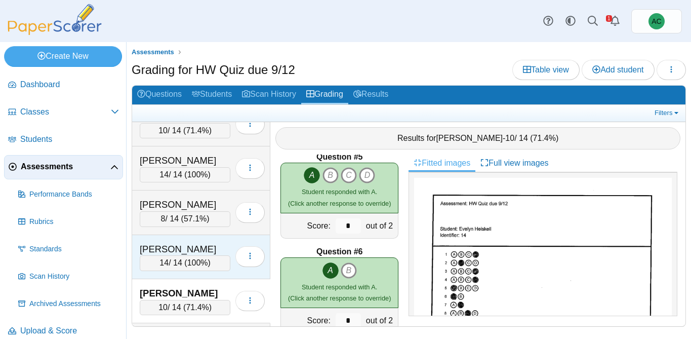
scroll to position [1644, 0]
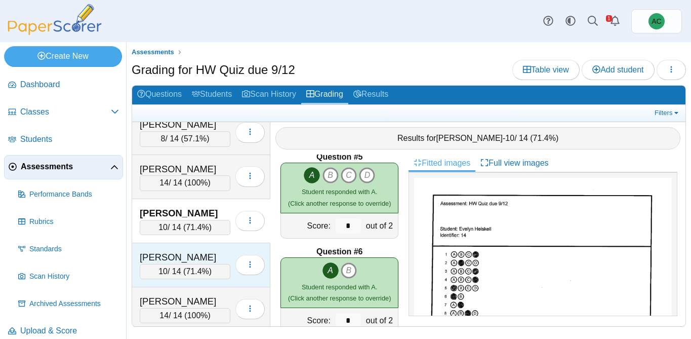
click at [165, 255] on div "[PERSON_NAME]" at bounding box center [185, 257] width 91 height 13
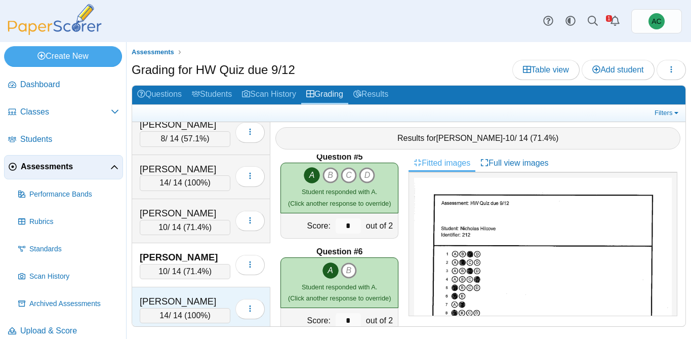
click at [191, 297] on div "Hinton, Jonathon" at bounding box center [185, 301] width 91 height 13
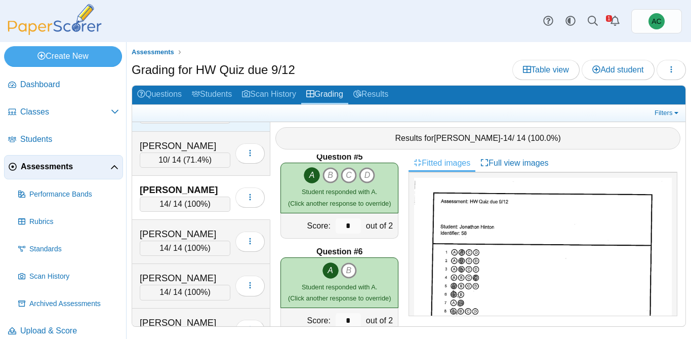
scroll to position [1769, 0]
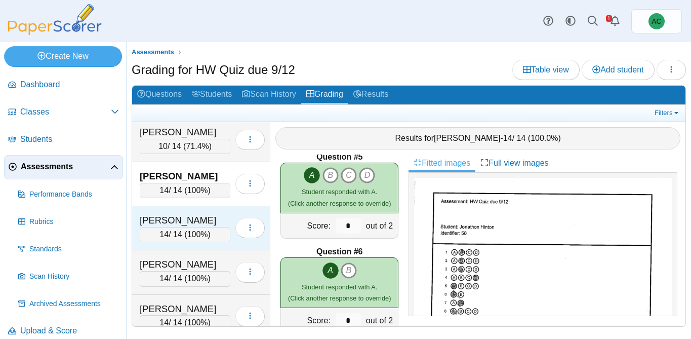
click at [183, 218] on div "Huang, Chang Rou" at bounding box center [185, 220] width 91 height 13
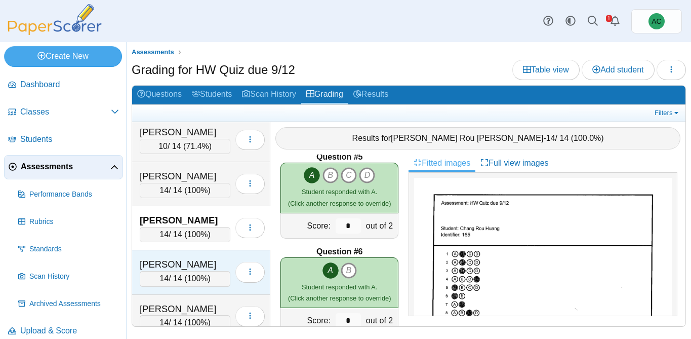
click at [145, 260] on div "Hunter, Carson" at bounding box center [185, 264] width 91 height 13
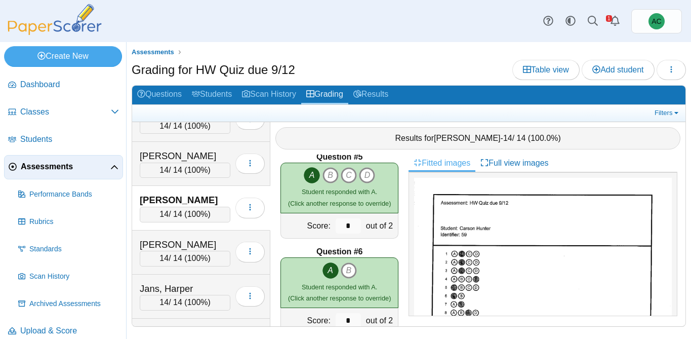
scroll to position [1844, 0]
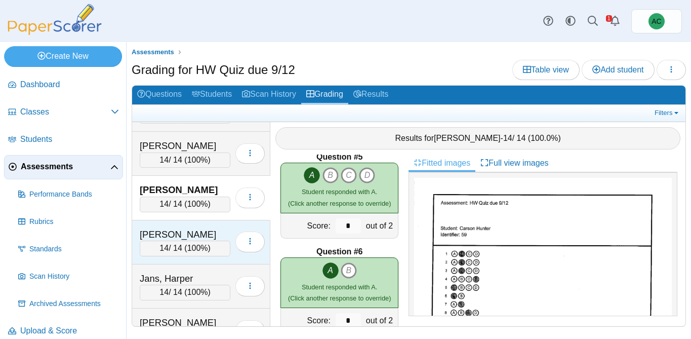
click at [186, 239] on div "James, Ion" at bounding box center [185, 234] width 91 height 13
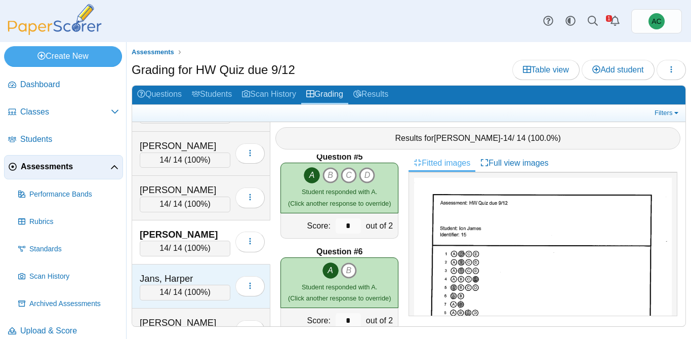
click at [146, 281] on div "Jans, Harper" at bounding box center [185, 278] width 91 height 13
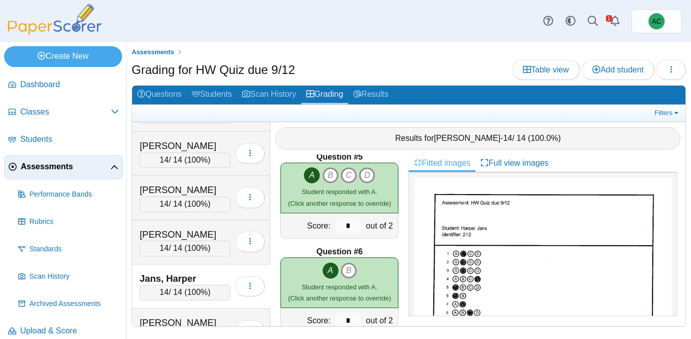
scroll to position [1879, 0]
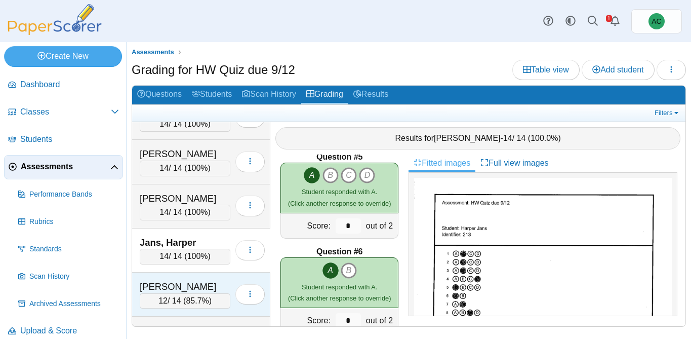
click at [177, 281] on div "[PERSON_NAME]" at bounding box center [185, 286] width 91 height 13
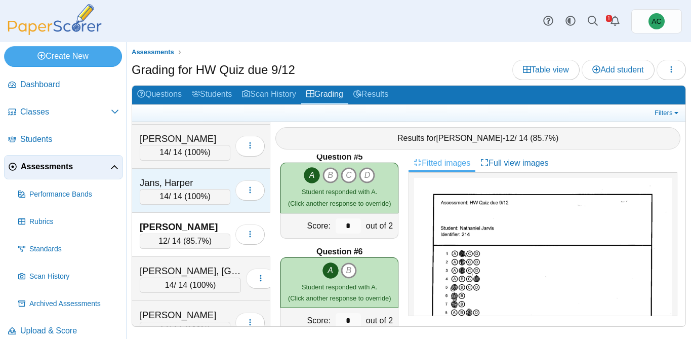
scroll to position [1950, 0]
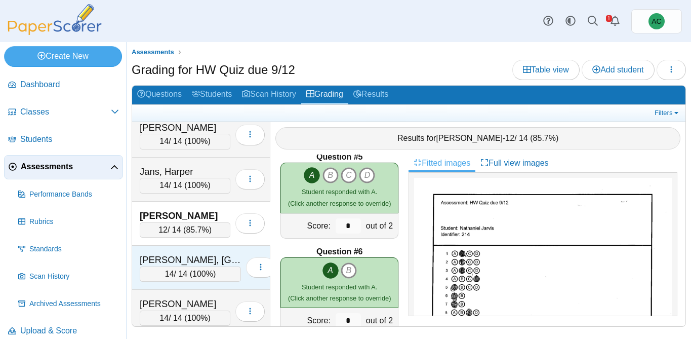
click at [175, 257] on div "Kahabka, Madison" at bounding box center [190, 259] width 101 height 13
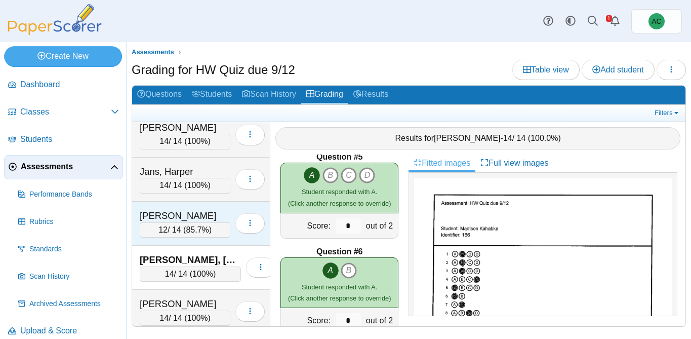
scroll to position [2016, 0]
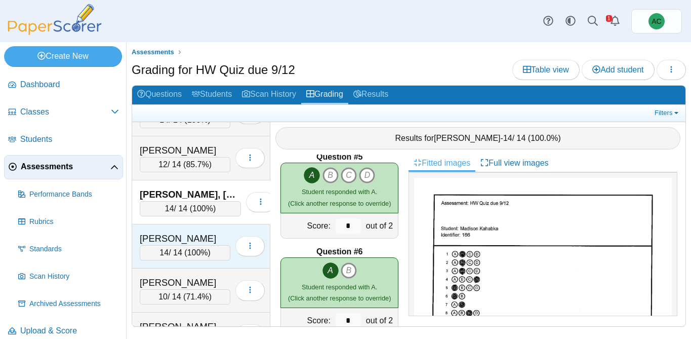
click at [170, 232] on div "[PERSON_NAME]" at bounding box center [185, 238] width 91 height 13
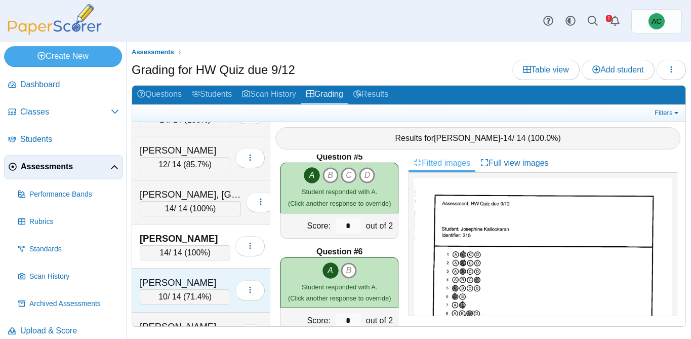
click at [161, 287] on div "Kidd, Avery" at bounding box center [185, 282] width 91 height 13
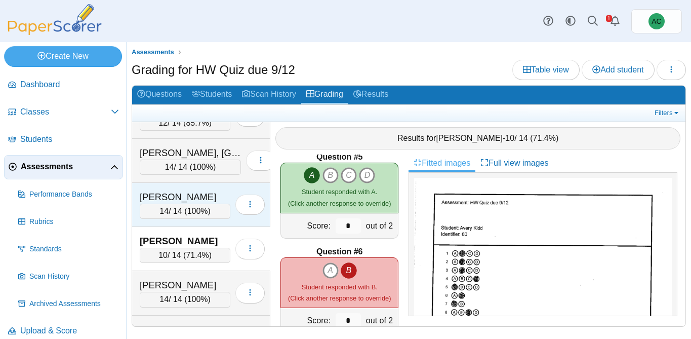
scroll to position [2079, 0]
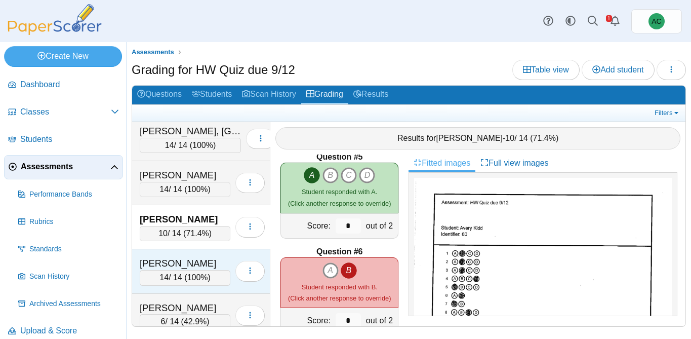
click at [171, 258] on div "[PERSON_NAME]" at bounding box center [185, 263] width 91 height 13
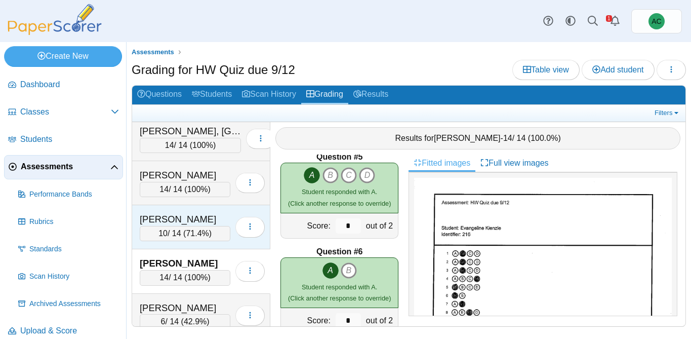
scroll to position [2137, 0]
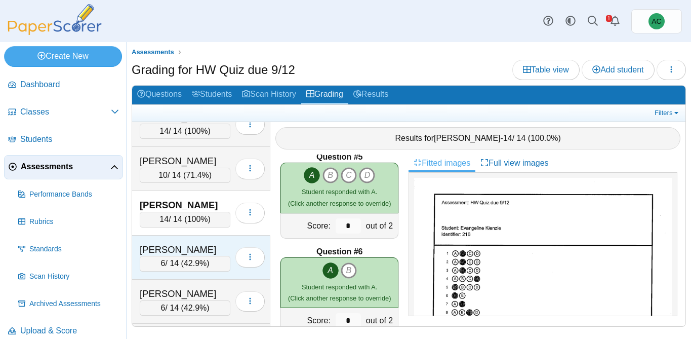
click at [178, 246] on div "[PERSON_NAME]" at bounding box center [185, 249] width 91 height 13
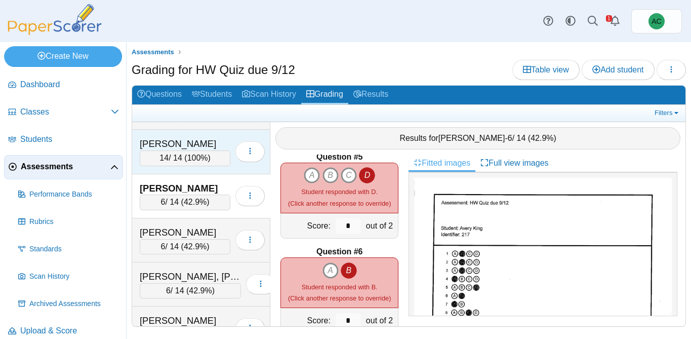
scroll to position [2199, 0]
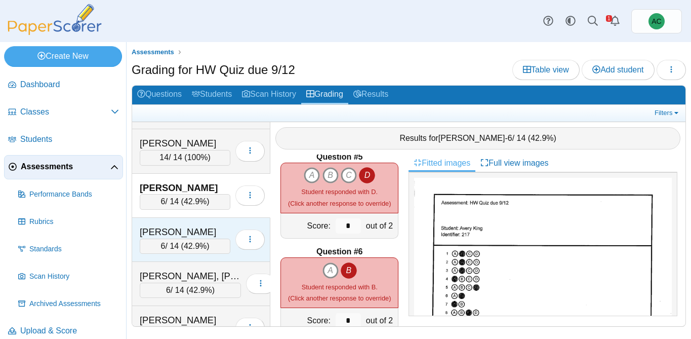
click at [174, 230] on div "LaPella, Liam" at bounding box center [185, 231] width 91 height 13
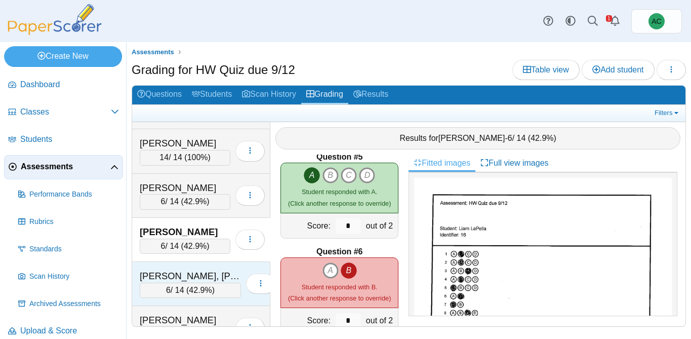
click at [145, 274] on div "Larsen, Jagger" at bounding box center [190, 275] width 101 height 13
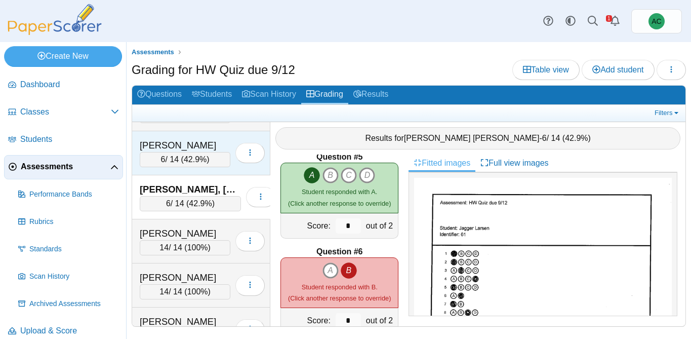
scroll to position [2287, 0]
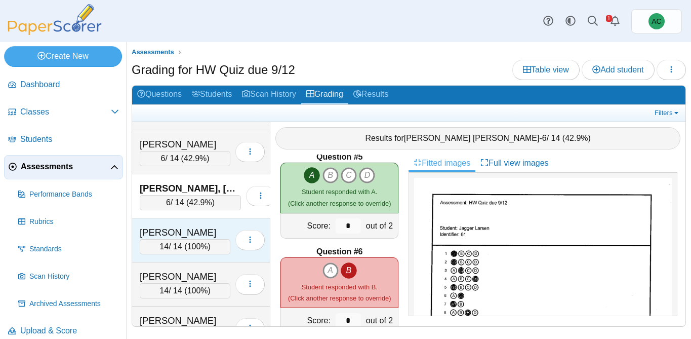
click at [175, 239] on div "14 / 14 ( 100% )" at bounding box center [185, 246] width 91 height 15
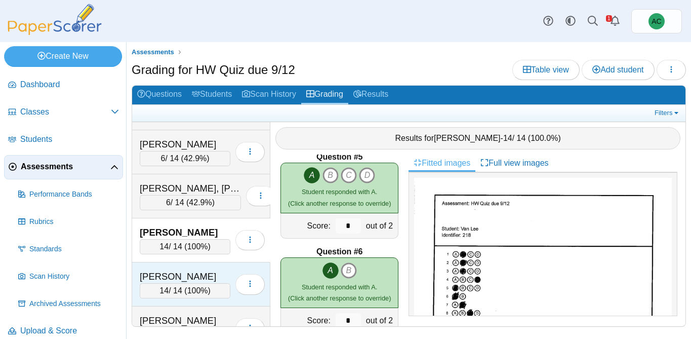
click at [177, 266] on div "Lerette, Peyton 14 / 14 ( 100% ) Loading…" at bounding box center [201, 284] width 138 height 44
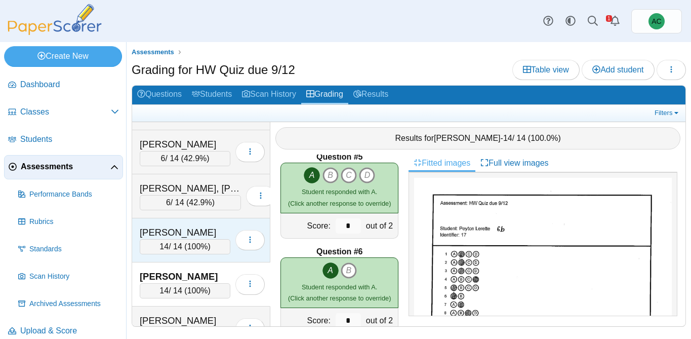
scroll to position [2307, 0]
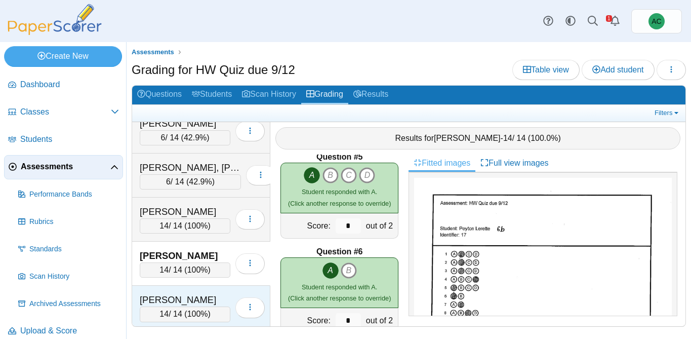
click at [150, 293] on div "Lesmes, Christian 14 / 14 ( 100% ) Loading…" at bounding box center [201, 308] width 138 height 44
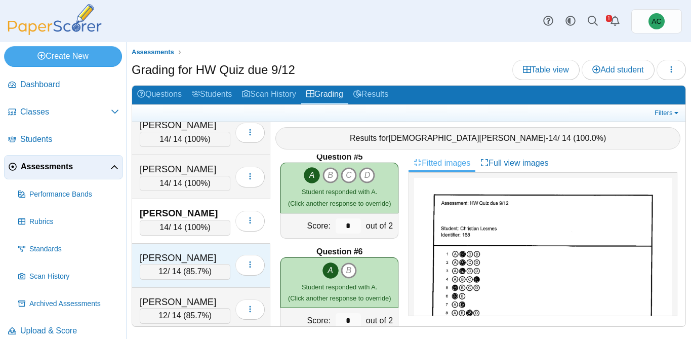
scroll to position [2395, 0]
click at [168, 254] on div "Lopez, Luca" at bounding box center [185, 256] width 91 height 13
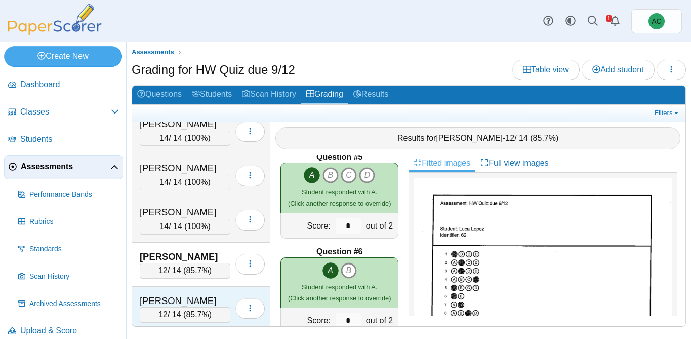
click at [179, 293] on div "Lucius, Hannah 12 / 14 ( 85.7% ) Loading…" at bounding box center [201, 309] width 138 height 44
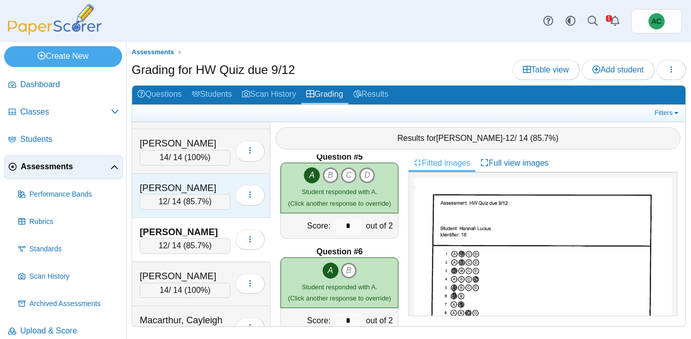
scroll to position [2513, 0]
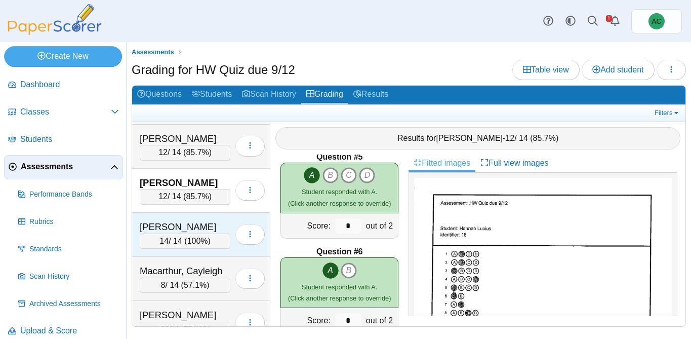
click at [196, 216] on div "Lynch, Wyatt 14 / 14 ( 100% ) Loading…" at bounding box center [201, 235] width 138 height 44
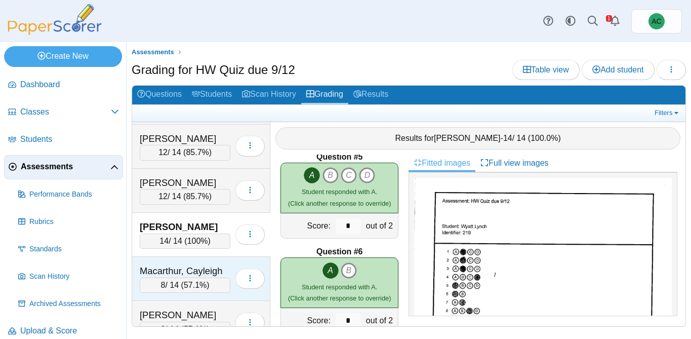
click at [175, 259] on div "Macarthur, Cayleigh 8 / 14 ( 57.1% ) Loading…" at bounding box center [201, 279] width 138 height 44
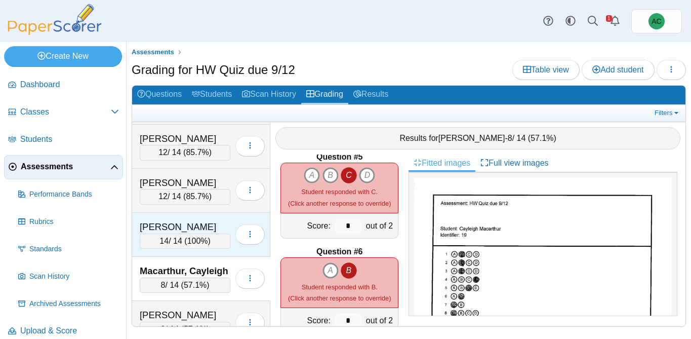
scroll to position [2565, 0]
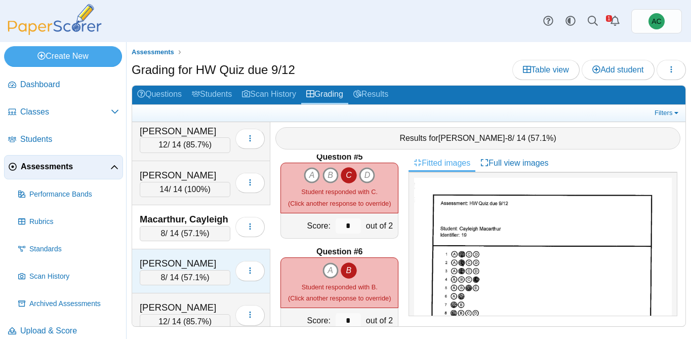
click at [176, 257] on div "[PERSON_NAME]" at bounding box center [185, 263] width 91 height 13
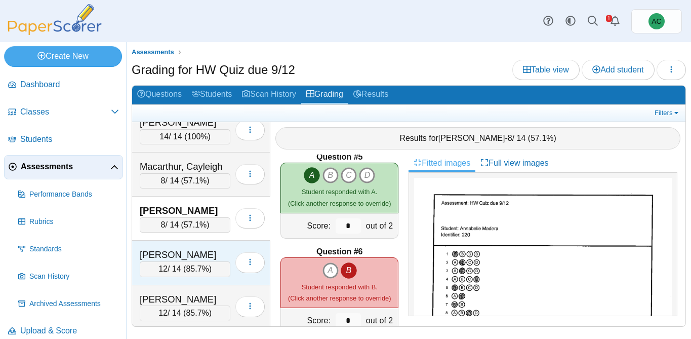
scroll to position [2619, 0]
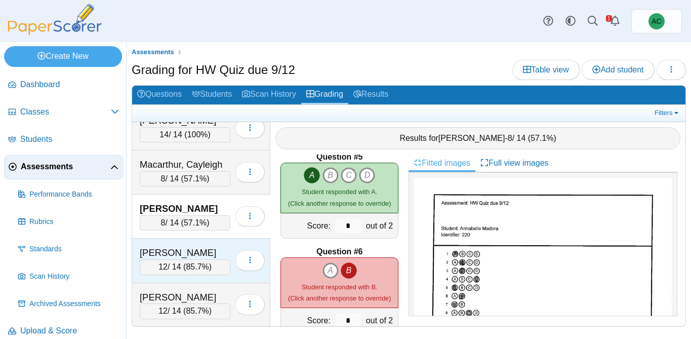
click at [163, 271] on div "12 / 14 ( 85.7% )" at bounding box center [185, 266] width 91 height 15
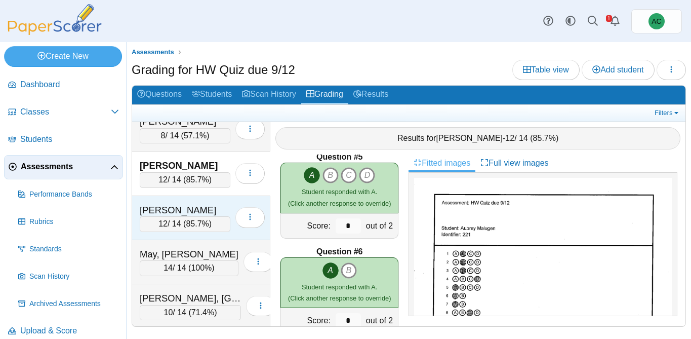
scroll to position [2708, 0]
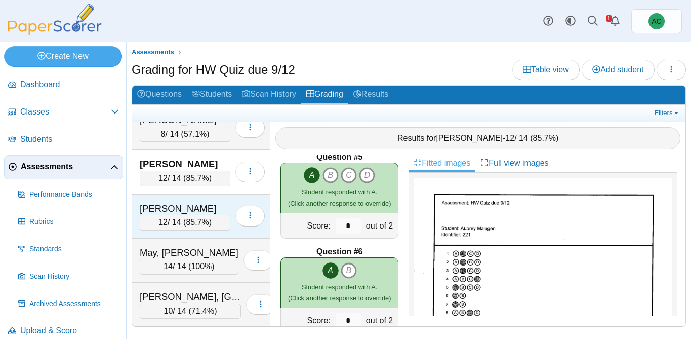
click at [169, 211] on div "Matson, Hannah" at bounding box center [185, 208] width 91 height 13
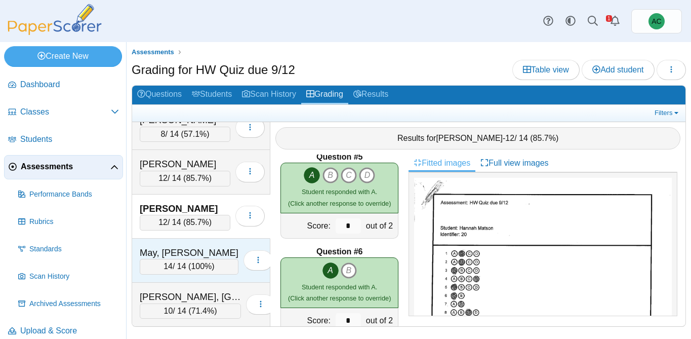
click at [161, 257] on div "May, [PERSON_NAME]" at bounding box center [189, 252] width 99 height 13
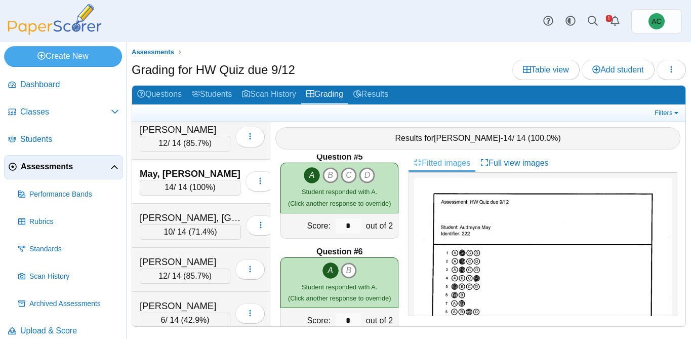
scroll to position [2799, 0]
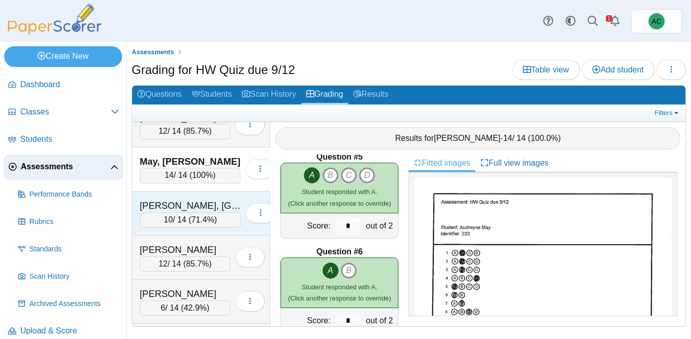
click at [176, 202] on div "Mitchell, Easton" at bounding box center [190, 205] width 101 height 13
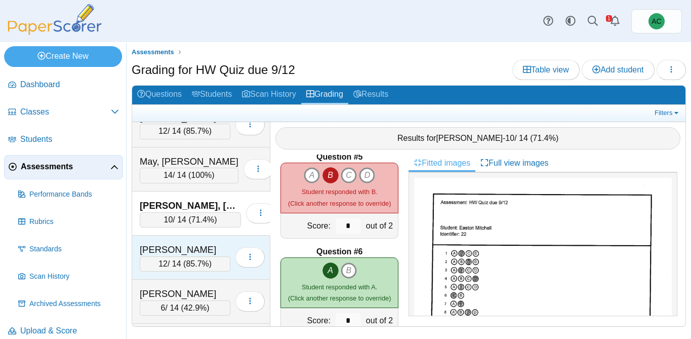
click at [184, 247] on div "Navarrette, Harper" at bounding box center [185, 249] width 91 height 13
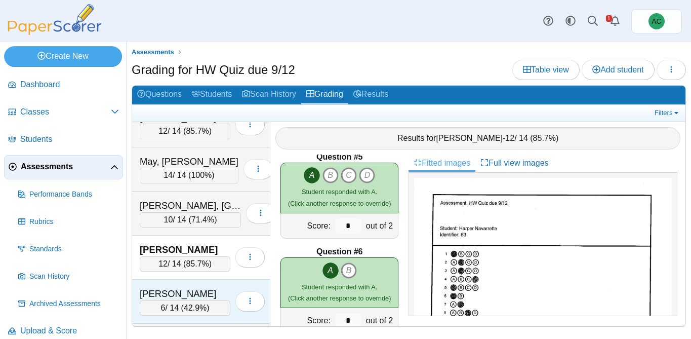
click at [163, 291] on div "Odell, Dominic" at bounding box center [185, 293] width 91 height 13
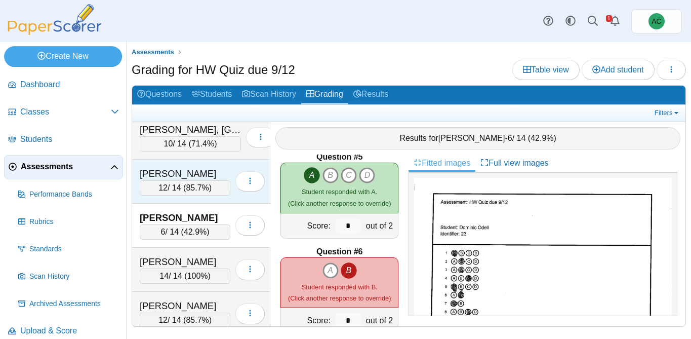
scroll to position [2881, 0]
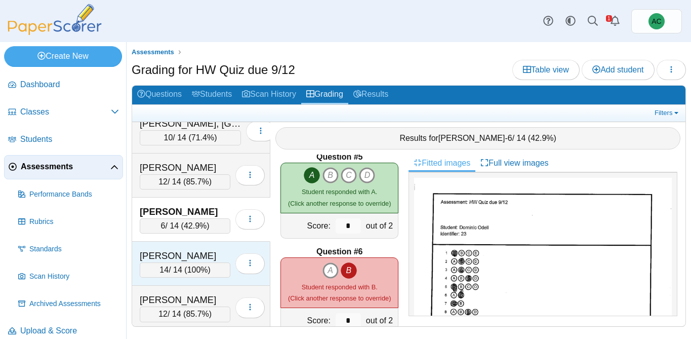
click at [169, 249] on div "Overson, Adalynn" at bounding box center [185, 255] width 91 height 13
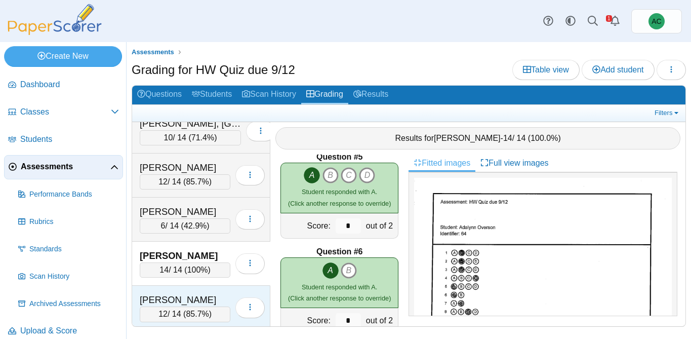
click at [176, 291] on div "Padron, Daniel 12 / 14 ( 85.7% ) Loading…" at bounding box center [201, 308] width 138 height 44
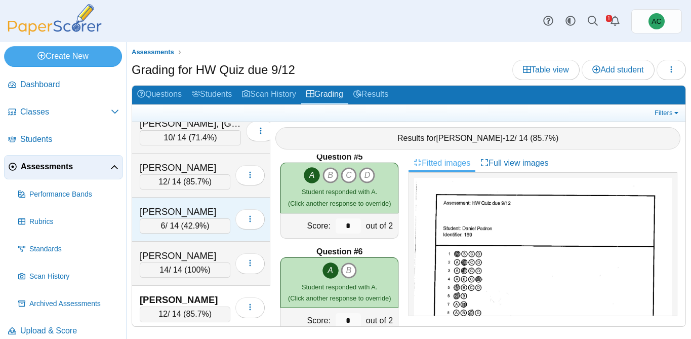
scroll to position [2937, 0]
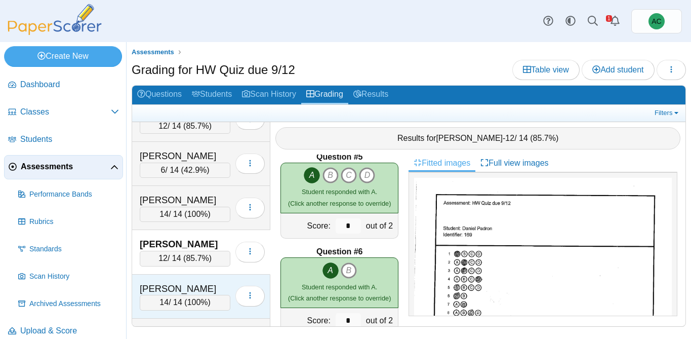
click at [177, 286] on div "Parker, Taylor" at bounding box center [185, 288] width 91 height 13
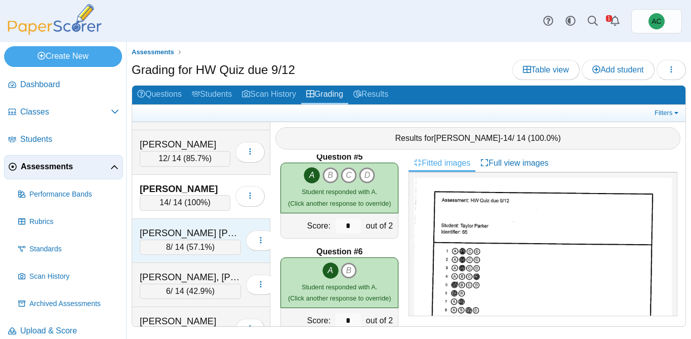
scroll to position [3039, 0]
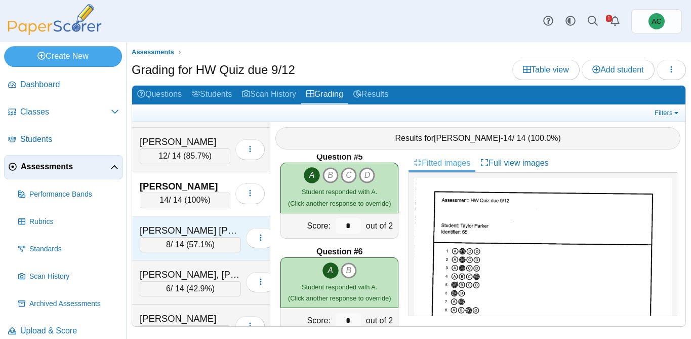
click at [173, 251] on div "8 / 14 ( 57.1% )" at bounding box center [190, 244] width 101 height 15
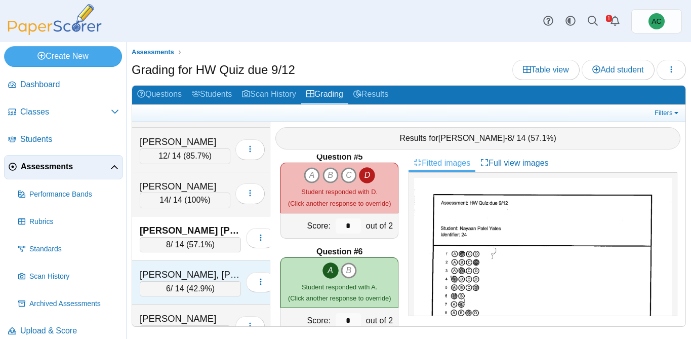
click at [156, 276] on div "[PERSON_NAME], [PERSON_NAME]" at bounding box center [190, 274] width 101 height 13
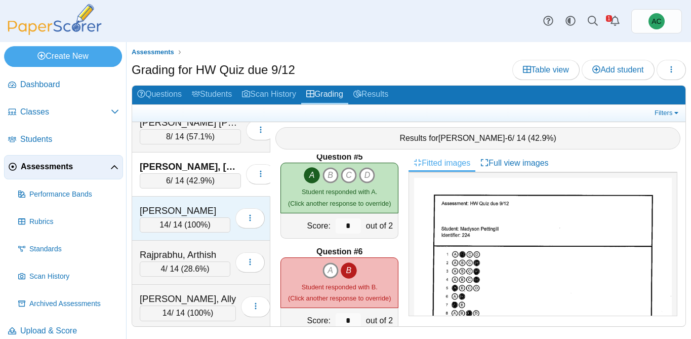
scroll to position [3148, 0]
click at [161, 212] on div "Pieres, Cameron" at bounding box center [185, 209] width 91 height 13
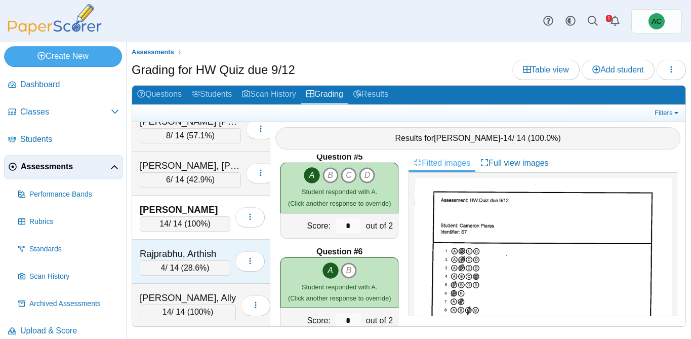
click at [161, 248] on div "Rajprabhu, Arthish" at bounding box center [185, 253] width 91 height 13
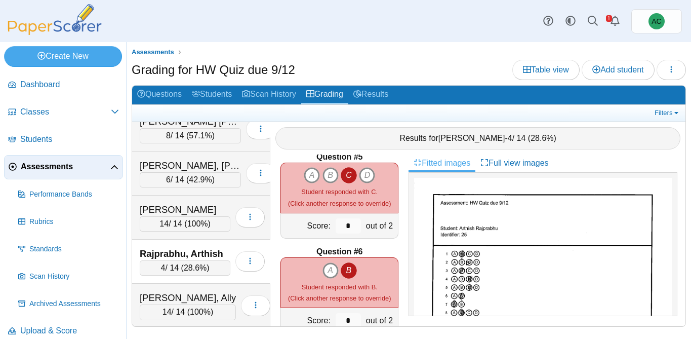
scroll to position [54, 0]
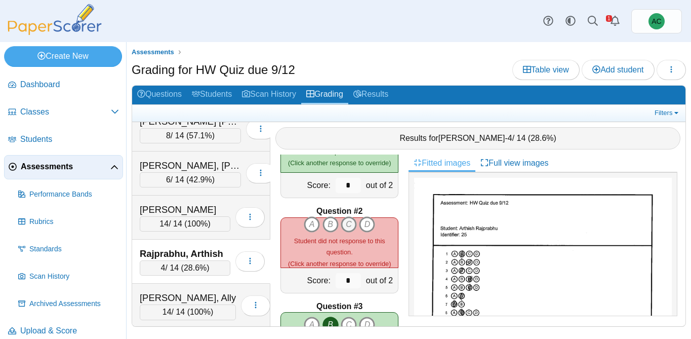
click at [349, 225] on icon "C" at bounding box center [349, 224] width 16 height 16
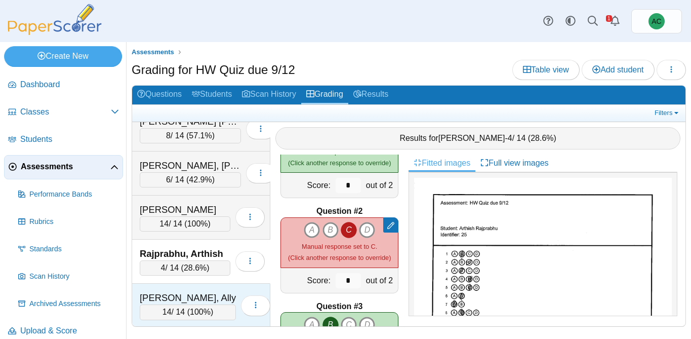
click at [178, 291] on div "Randall, Ally 14 / 14 ( 100% ) Loading…" at bounding box center [201, 306] width 138 height 44
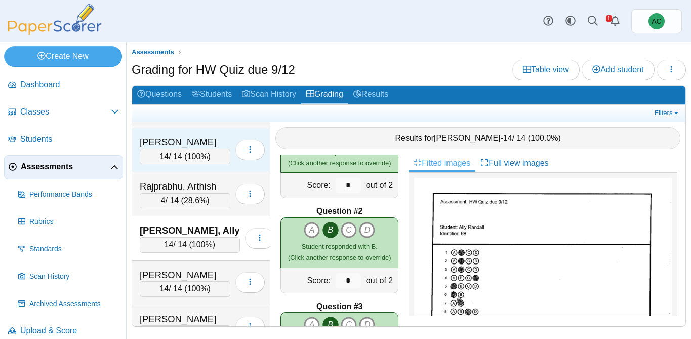
scroll to position [3219, 0]
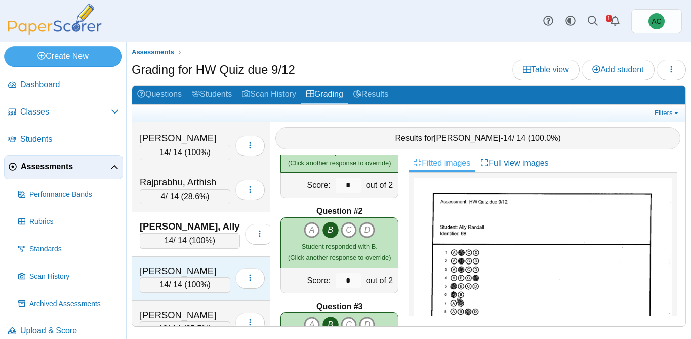
click at [170, 276] on div "Rennells, Scarlet" at bounding box center [185, 270] width 91 height 13
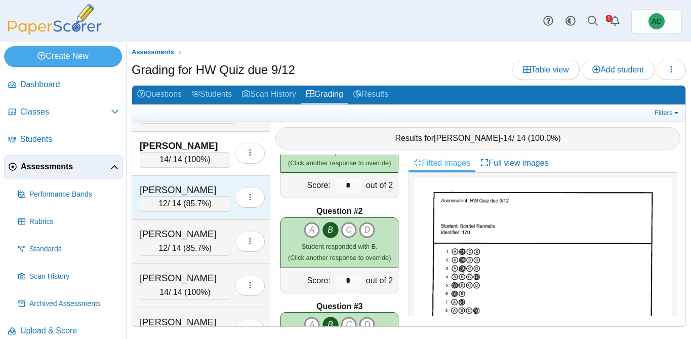
scroll to position [3346, 0]
click at [166, 190] on div "Rodriguez, Clarissa" at bounding box center [185, 188] width 91 height 13
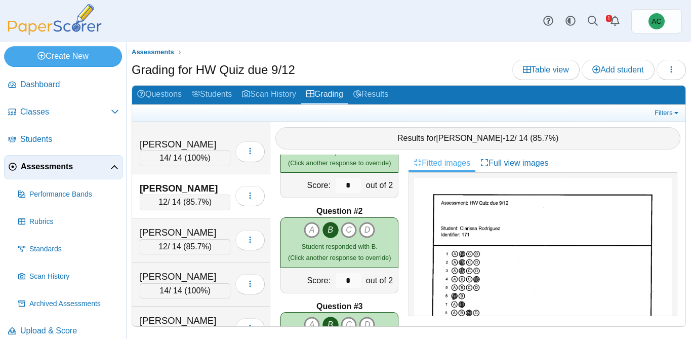
scroll to position [338, 0]
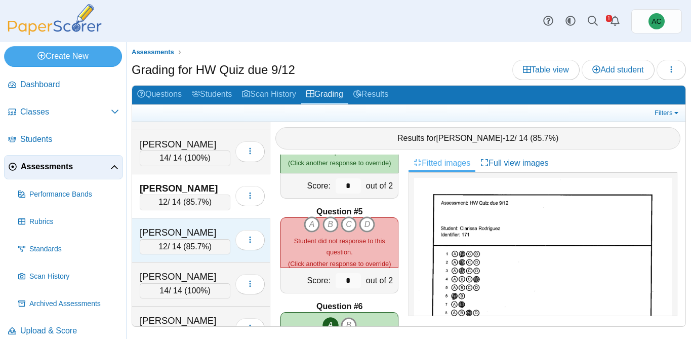
click at [182, 238] on div "Santisi, Liliana" at bounding box center [185, 232] width 91 height 13
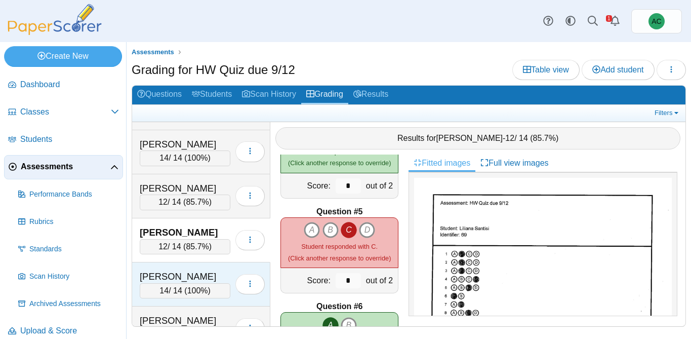
click at [167, 272] on div "Schlofman, Rebecca" at bounding box center [185, 276] width 91 height 13
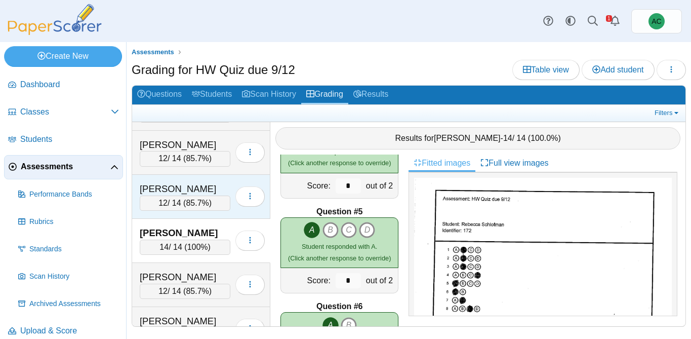
scroll to position [3392, 0]
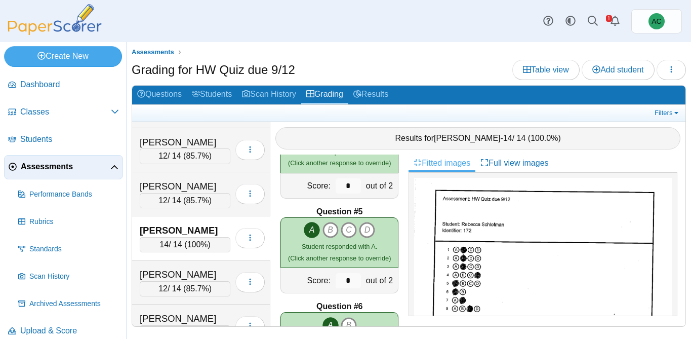
click at [181, 259] on div "Schlofman, Rebecca 14 / 14 ( 100% ) Loading…" at bounding box center [201, 238] width 138 height 44
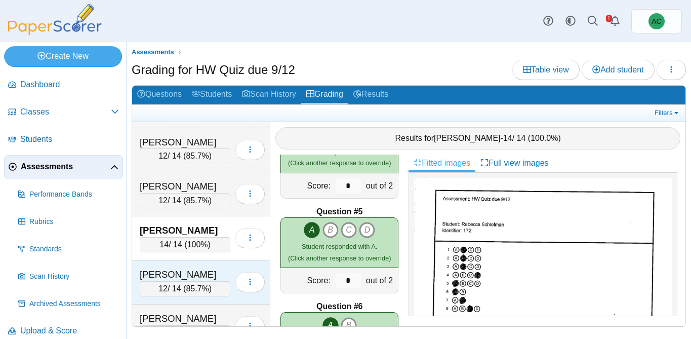
click at [184, 265] on div "Sebestyen, Olivia 12 / 14 ( 85.7% ) Loading…" at bounding box center [201, 282] width 138 height 44
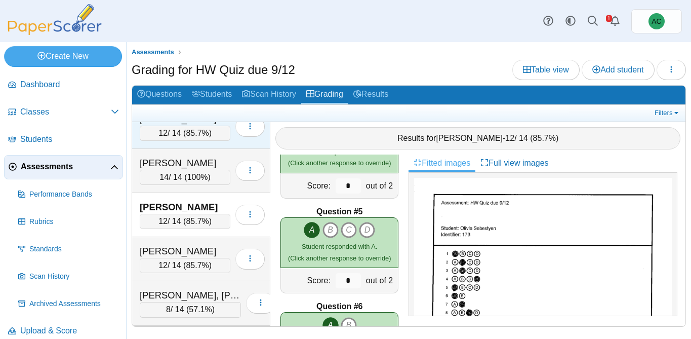
scroll to position [3462, 0]
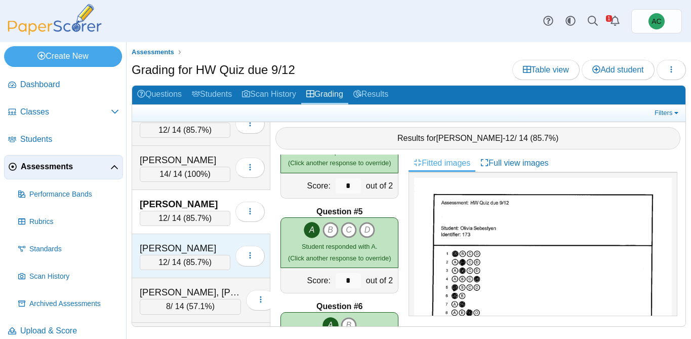
click at [166, 244] on div "Shamon, Micah" at bounding box center [185, 248] width 91 height 13
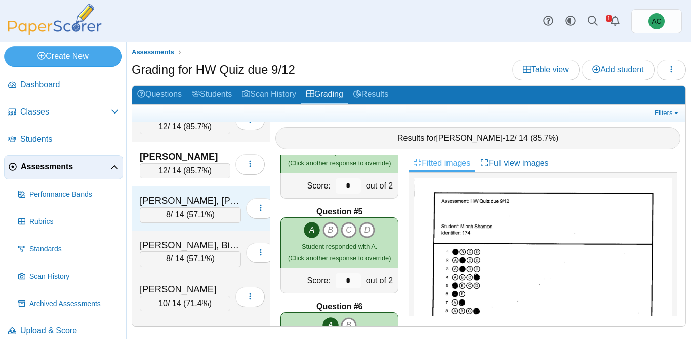
scroll to position [3556, 0]
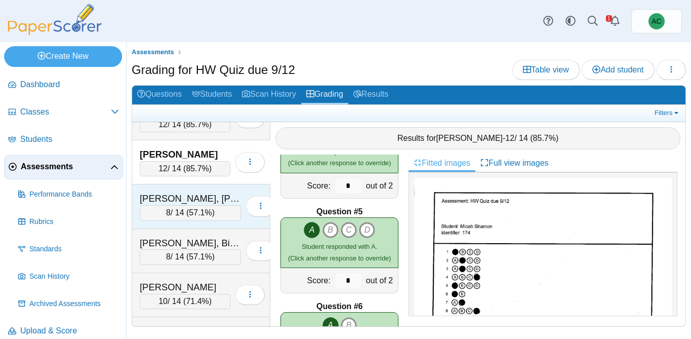
click at [168, 187] on div "Shintaku, Knox 8 / 14 ( 57.1% ) Loading…" at bounding box center [201, 206] width 138 height 44
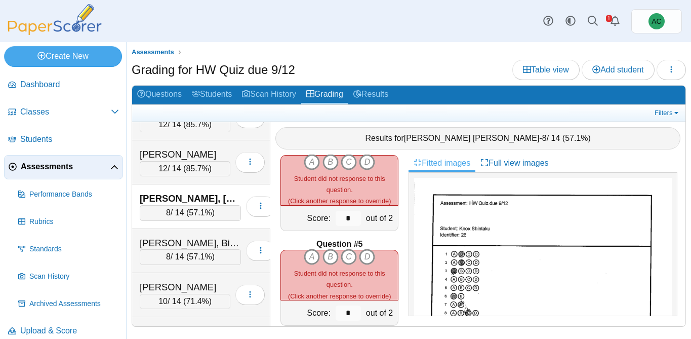
scroll to position [305, 0]
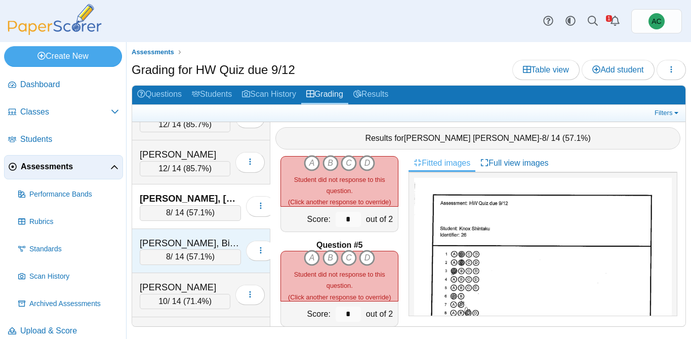
click at [159, 236] on div "Singh, Bishmeet" at bounding box center [190, 242] width 101 height 13
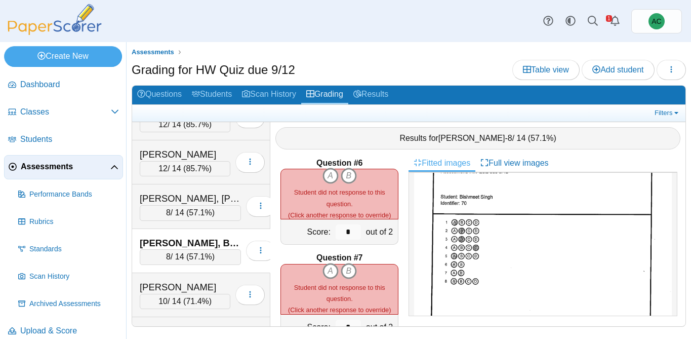
scroll to position [33, 0]
click at [331, 176] on icon "A" at bounding box center [331, 176] width 16 height 16
type input "*"
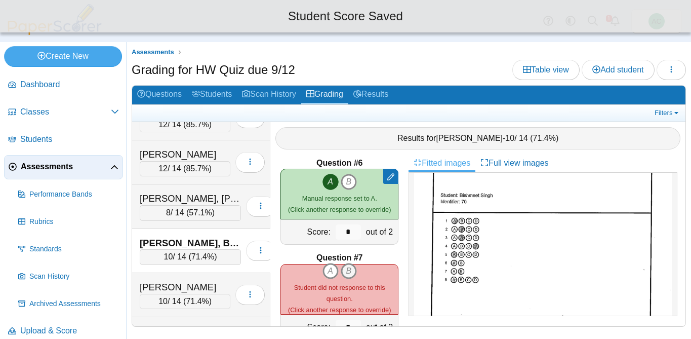
click at [354, 272] on icon "B" at bounding box center [349, 271] width 16 height 16
type input "*"
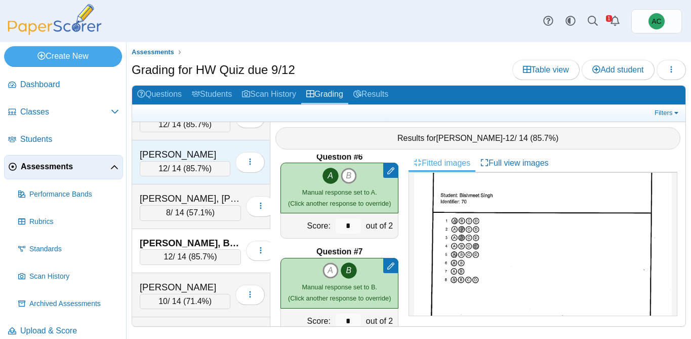
scroll to position [3629, 0]
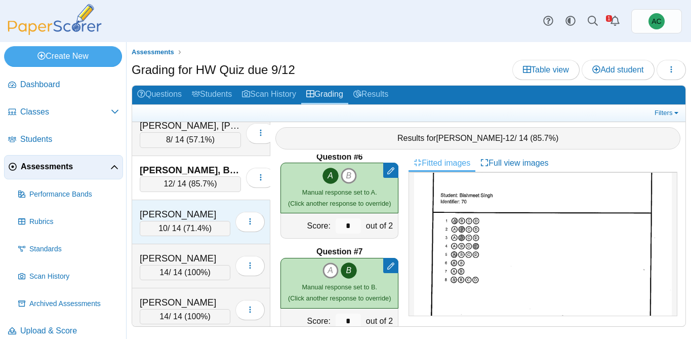
click at [179, 208] on div "[PERSON_NAME]" at bounding box center [185, 214] width 91 height 13
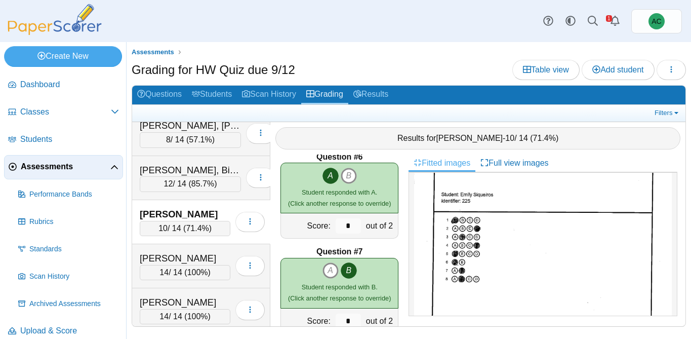
scroll to position [0, 0]
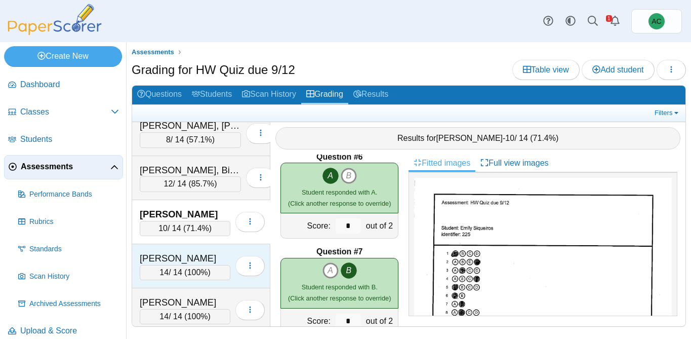
click at [191, 257] on div "[PERSON_NAME]" at bounding box center [185, 258] width 91 height 13
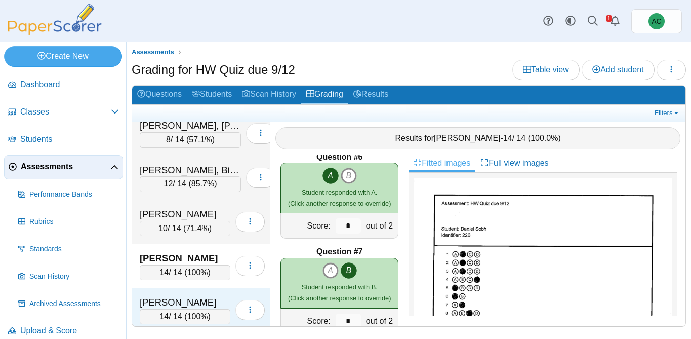
click at [170, 304] on div "Sofariu, Sarah" at bounding box center [185, 302] width 91 height 13
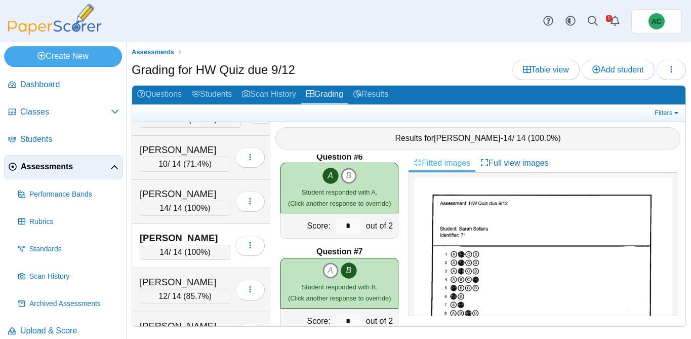
scroll to position [3694, 0]
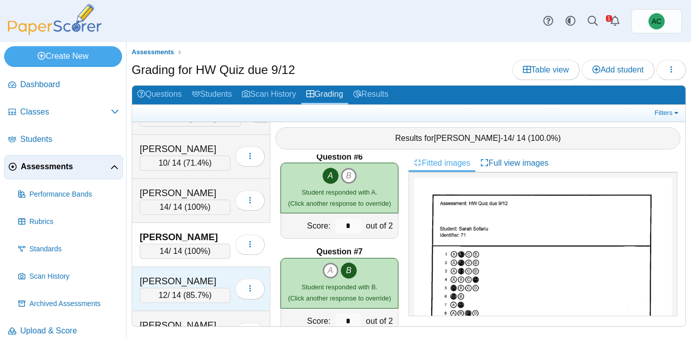
click at [158, 281] on div "Song, Emma" at bounding box center [185, 280] width 91 height 13
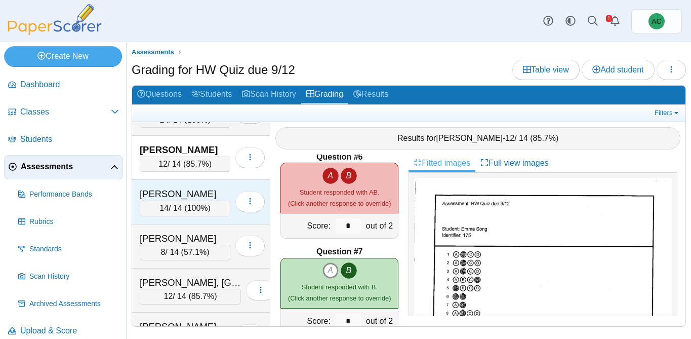
scroll to position [3827, 0]
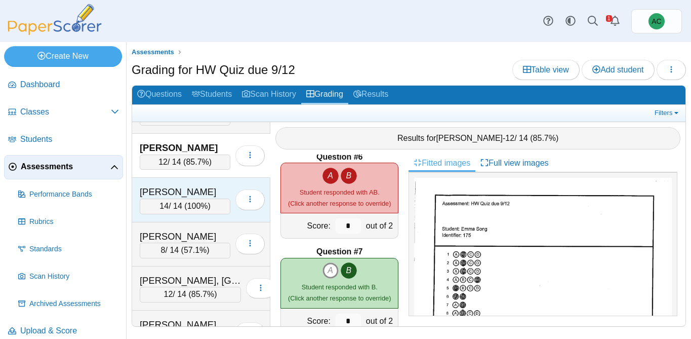
click at [164, 195] on div "Soto, Landon" at bounding box center [185, 191] width 91 height 13
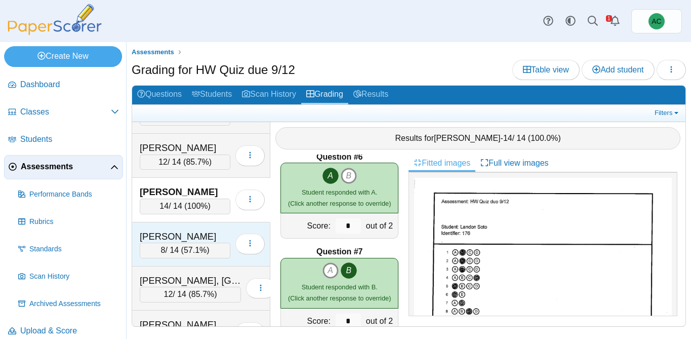
click at [168, 234] on div "Stein, Emma" at bounding box center [185, 236] width 91 height 13
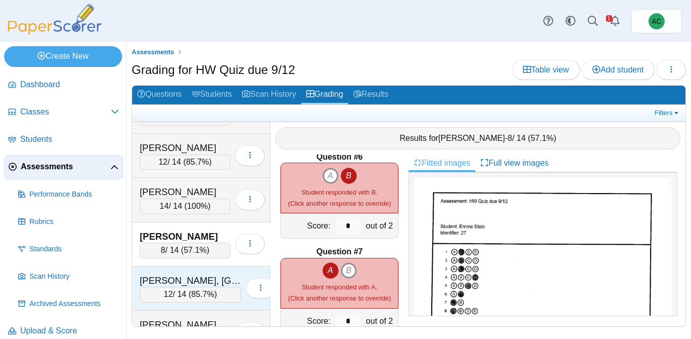
click at [164, 290] on span "12" at bounding box center [168, 294] width 9 height 9
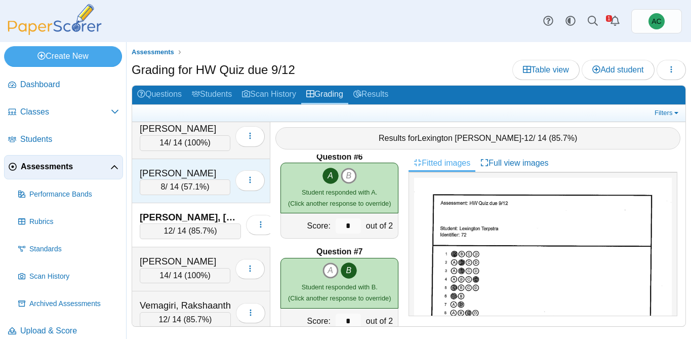
scroll to position [3897, 0]
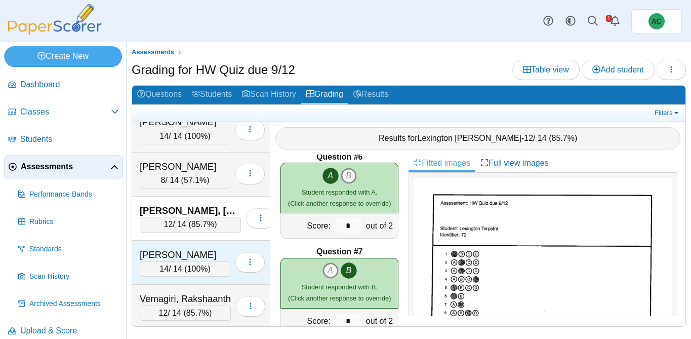
click at [176, 250] on div "Unsworth, Parker" at bounding box center [185, 254] width 91 height 13
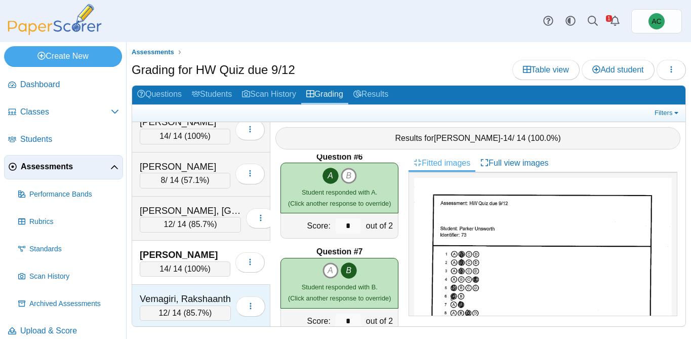
click at [178, 296] on div "Vemagiri, Rakshaanth" at bounding box center [185, 298] width 91 height 13
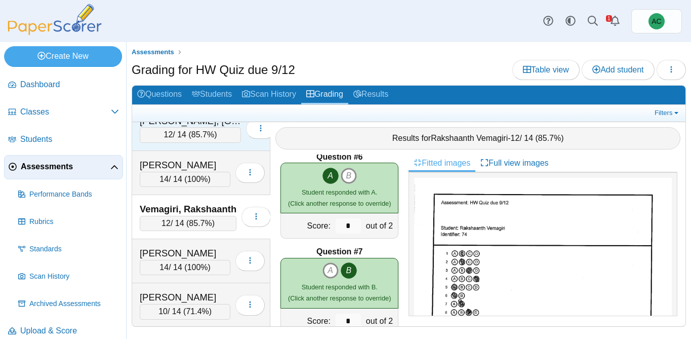
scroll to position [3992, 0]
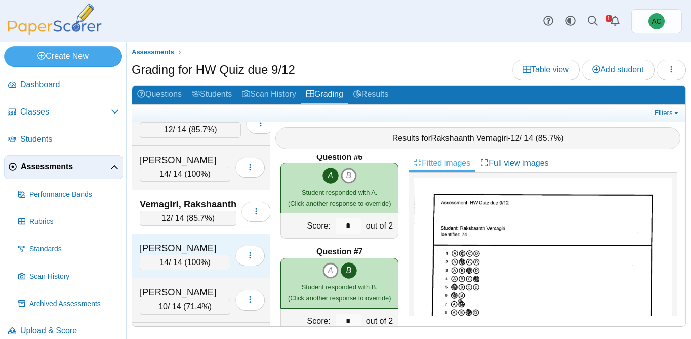
click at [188, 245] on div "Villegas, Lorenzo" at bounding box center [185, 248] width 91 height 13
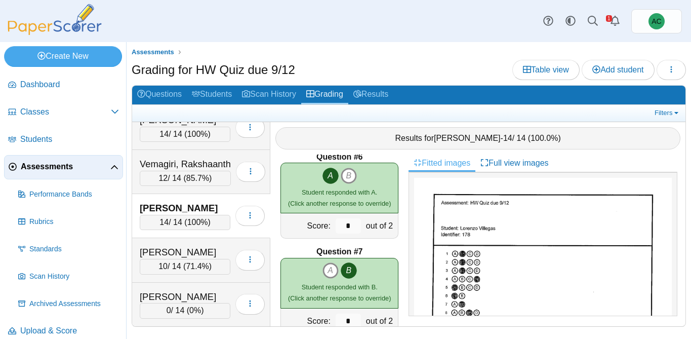
scroll to position [4033, 0]
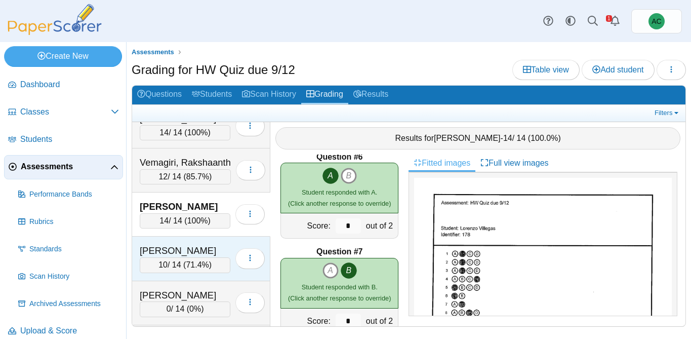
click at [176, 248] on div "Walecka, Helena" at bounding box center [185, 250] width 91 height 13
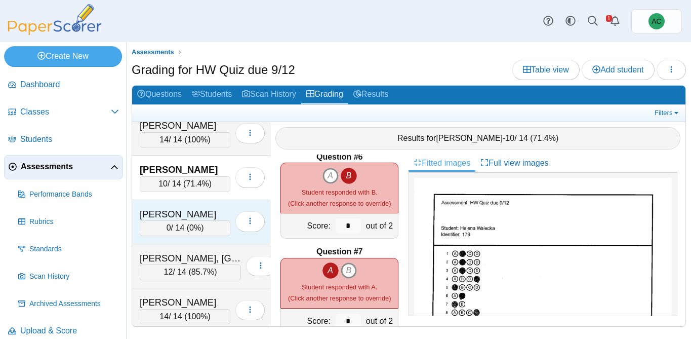
scroll to position [4117, 0]
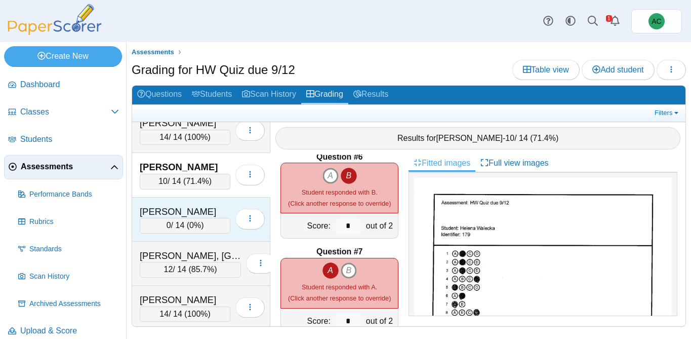
click at [173, 214] on div "Warda, Gabriel" at bounding box center [185, 211] width 91 height 13
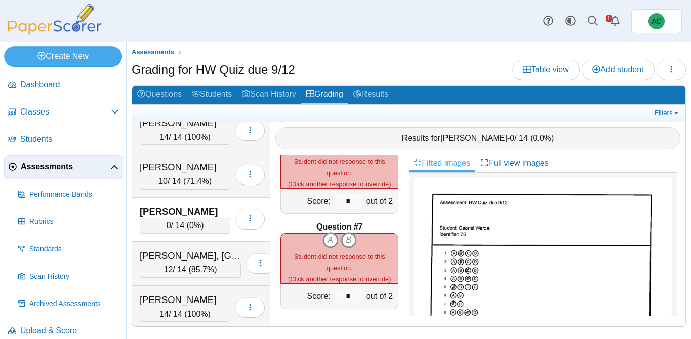
scroll to position [0, 0]
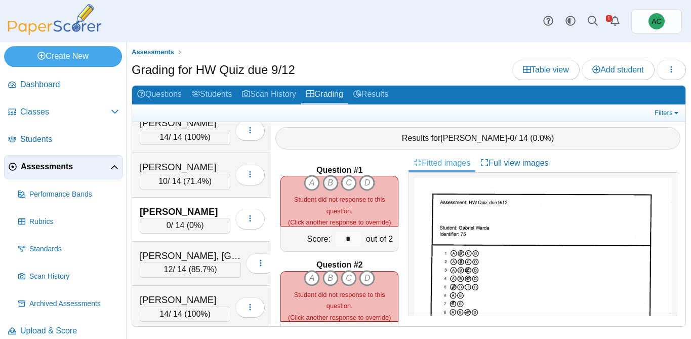
click at [329, 180] on icon "B" at bounding box center [331, 183] width 16 height 16
type input "*"
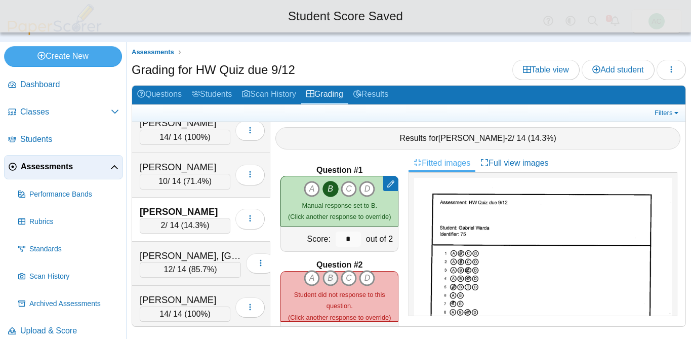
click at [329, 273] on icon "B" at bounding box center [331, 278] width 16 height 16
type input "*"
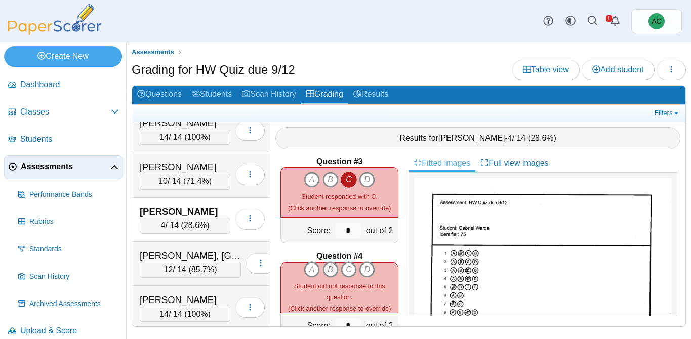
scroll to position [202, 0]
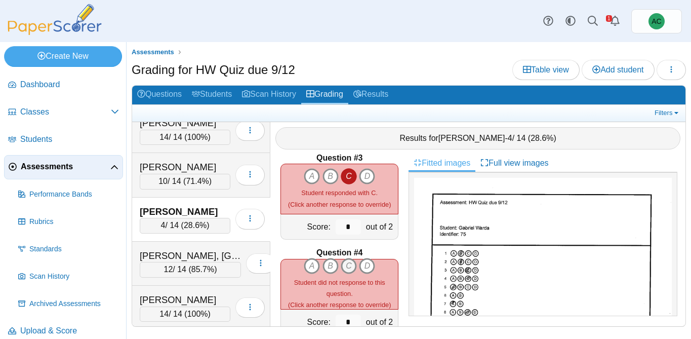
click at [352, 260] on icon "C" at bounding box center [349, 266] width 16 height 16
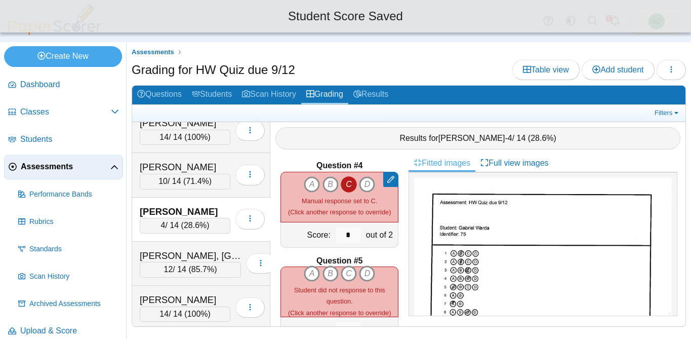
scroll to position [291, 0]
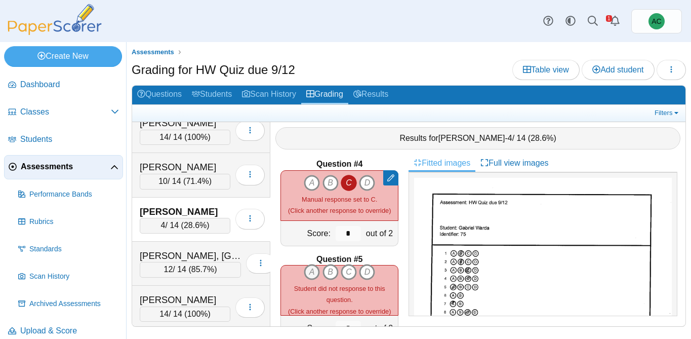
click at [315, 270] on icon "A" at bounding box center [312, 272] width 16 height 16
type input "*"
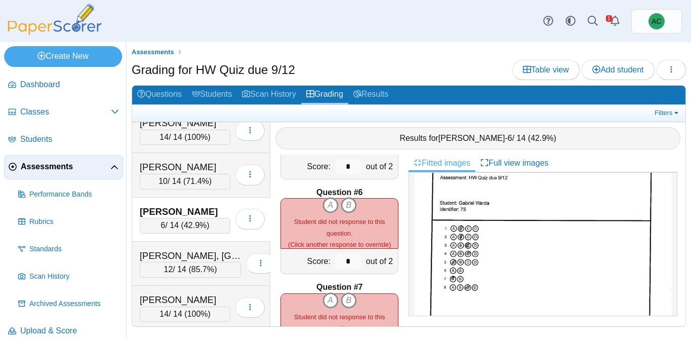
scroll to position [459, 0]
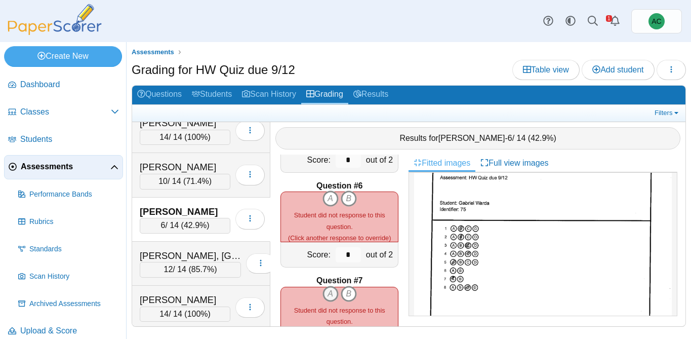
click at [323, 297] on icon "A" at bounding box center [331, 294] width 16 height 16
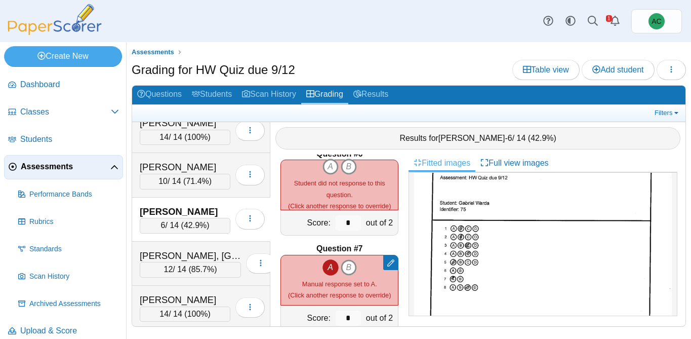
scroll to position [473, 0]
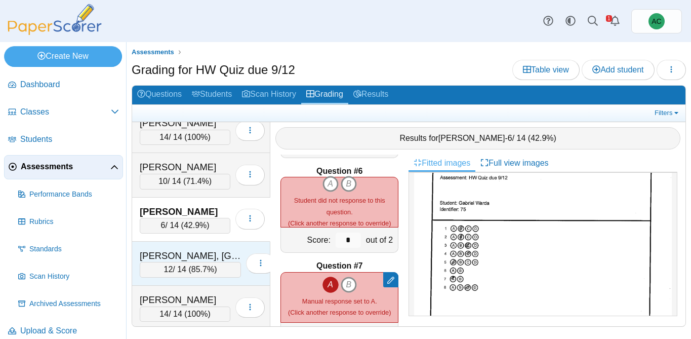
click at [172, 249] on div "Wasmundt, Ireland" at bounding box center [190, 255] width 101 height 13
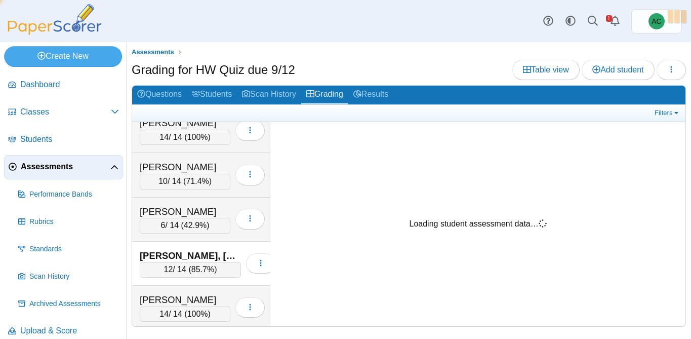
scroll to position [0, 0]
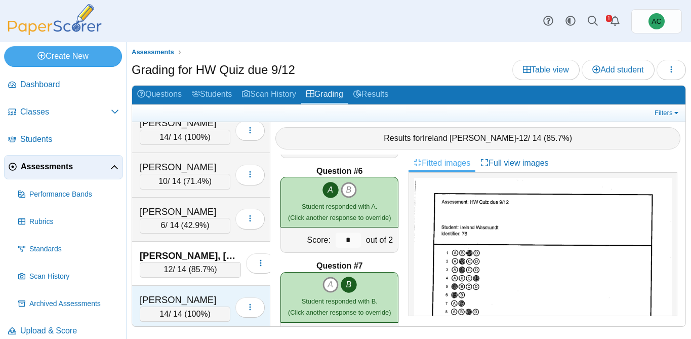
click at [184, 305] on div "Welintukonis, Analicia" at bounding box center [185, 299] width 91 height 13
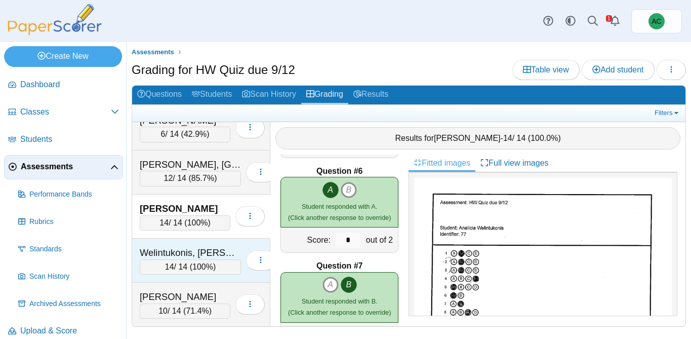
scroll to position [4216, 0]
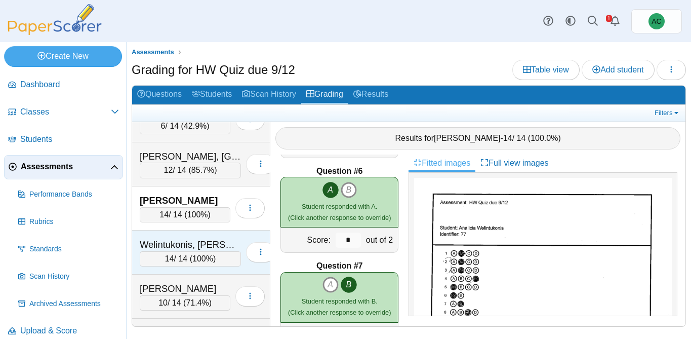
click at [169, 241] on div "Welintukonis, Ariella" at bounding box center [190, 244] width 101 height 13
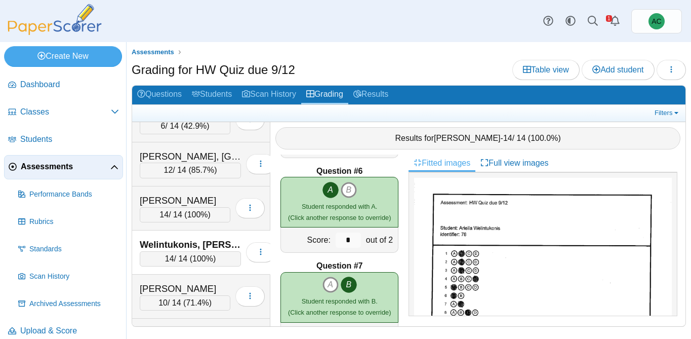
scroll to position [4252, 0]
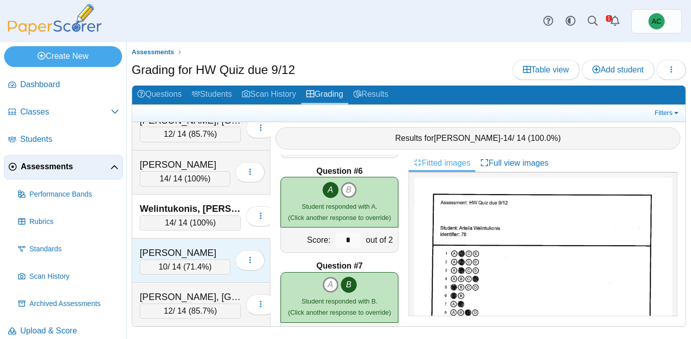
click at [171, 248] on div "[PERSON_NAME]" at bounding box center [185, 252] width 91 height 13
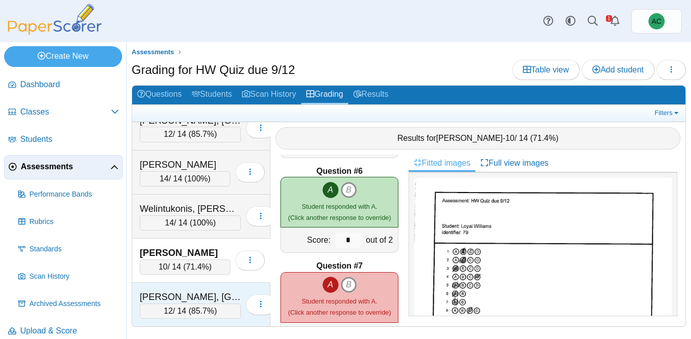
click at [181, 288] on div "Zuber, Brooklyn 12 / 14 ( 85.7% ) Loading…" at bounding box center [201, 305] width 138 height 44
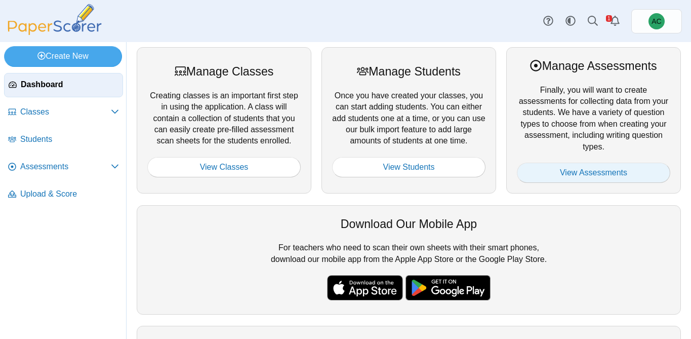
click at [593, 170] on link "View Assessments" at bounding box center [593, 173] width 153 height 20
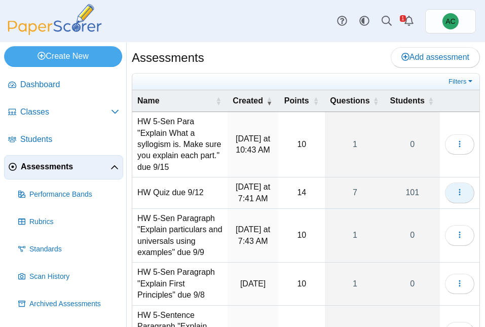
click at [468, 194] on button "button" at bounding box center [459, 192] width 29 height 20
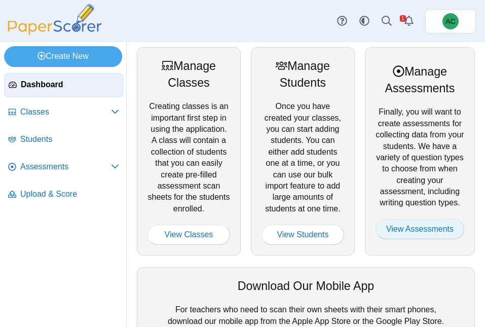
click at [434, 232] on link "View Assessments" at bounding box center [419, 229] width 89 height 20
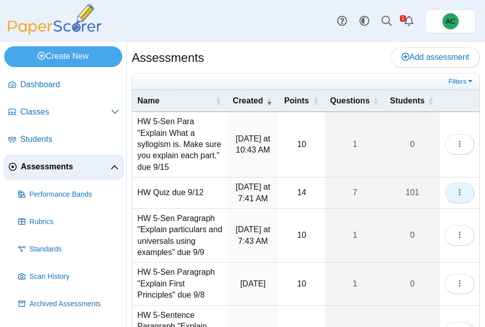
click at [463, 191] on button "button" at bounding box center [459, 192] width 29 height 20
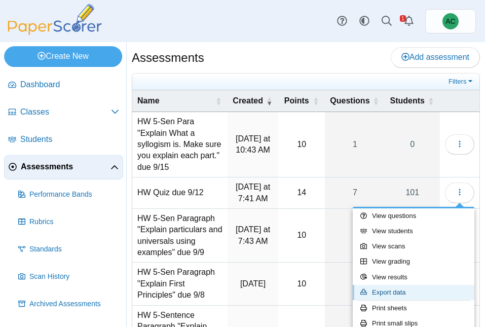
click at [406, 290] on link "Export data" at bounding box center [413, 292] width 122 height 15
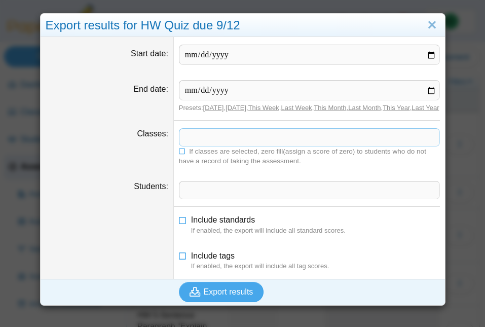
click at [199, 146] on span at bounding box center [309, 137] width 260 height 17
click at [183, 153] on icon at bounding box center [182, 150] width 7 height 6
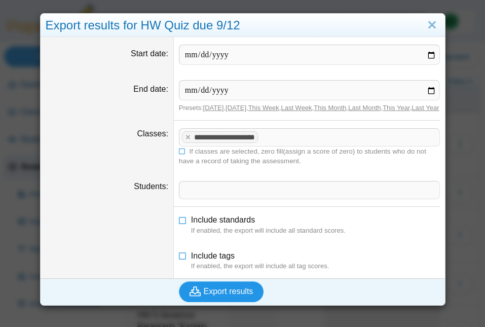
click at [204, 295] on span "Export results" at bounding box center [229, 291] width 50 height 9
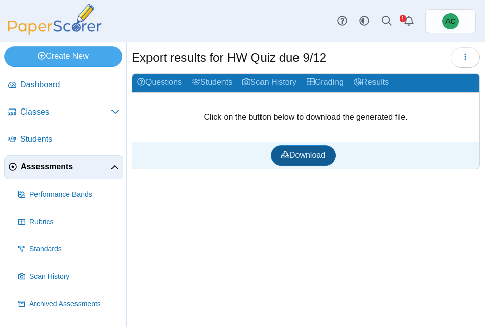
click at [277, 152] on link "Download" at bounding box center [302, 155] width 65 height 20
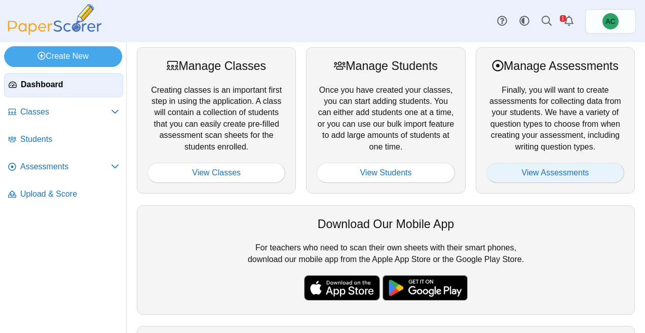
click at [484, 176] on link "View Assessments" at bounding box center [555, 173] width 138 height 20
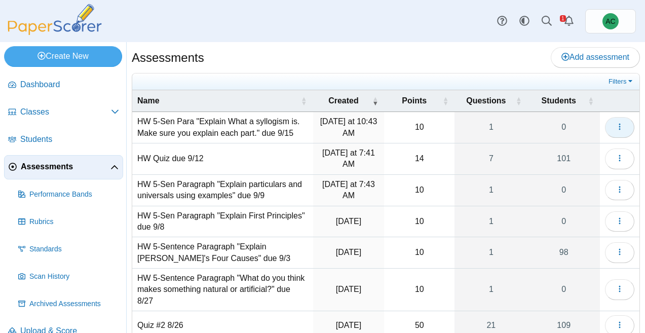
click at [622, 124] on icon "button" at bounding box center [619, 127] width 8 height 8
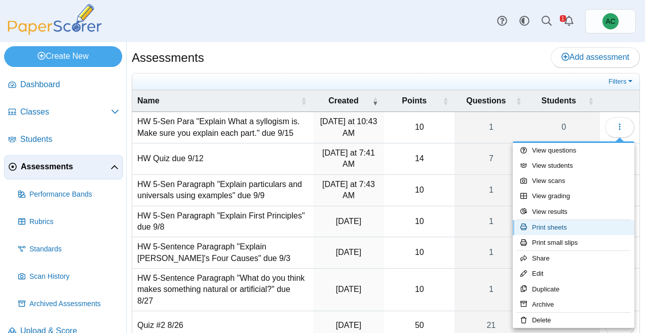
click at [552, 220] on link "Print sheets" at bounding box center [573, 227] width 122 height 15
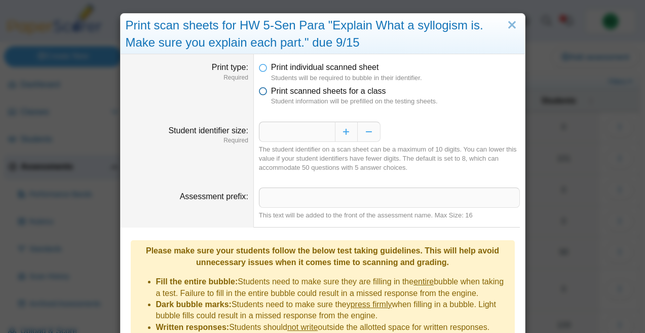
click at [325, 93] on span "Print scanned sheets for a class" at bounding box center [328, 91] width 115 height 9
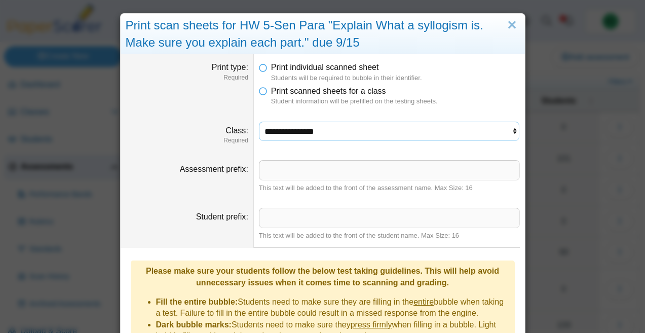
click at [291, 134] on select "**********" at bounding box center [389, 131] width 261 height 19
select select "**********"
click at [259, 122] on select "**********" at bounding box center [389, 131] width 261 height 19
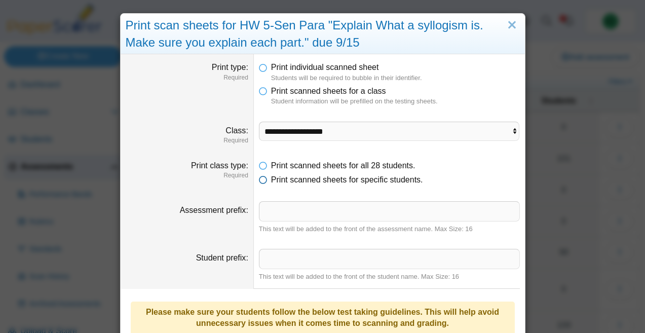
click at [300, 177] on span "Print scanned sheets for specific students." at bounding box center [347, 179] width 152 height 9
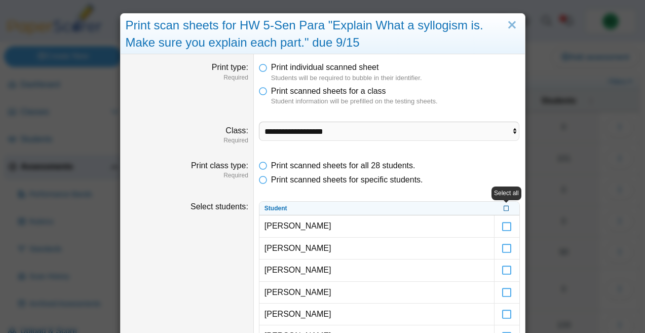
click at [505, 209] on icon at bounding box center [506, 208] width 6 height 6
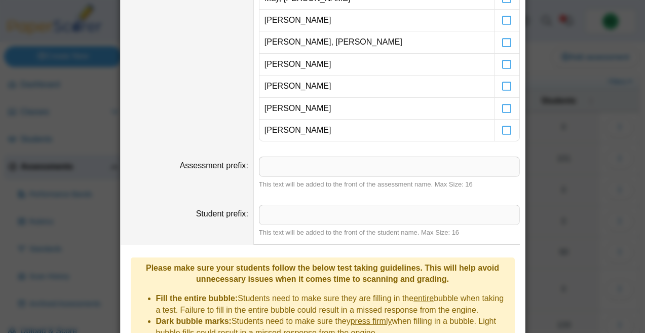
scroll to position [687, 0]
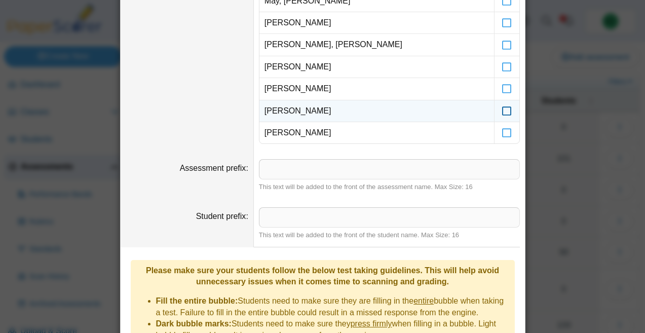
click at [507, 111] on icon at bounding box center [506, 106] width 10 height 9
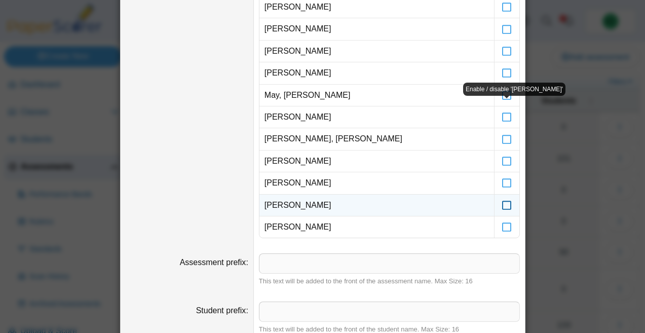
scroll to position [581, 0]
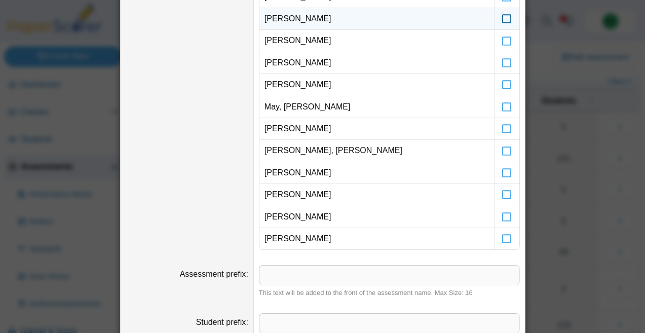
click at [506, 17] on icon at bounding box center [506, 14] width 10 height 9
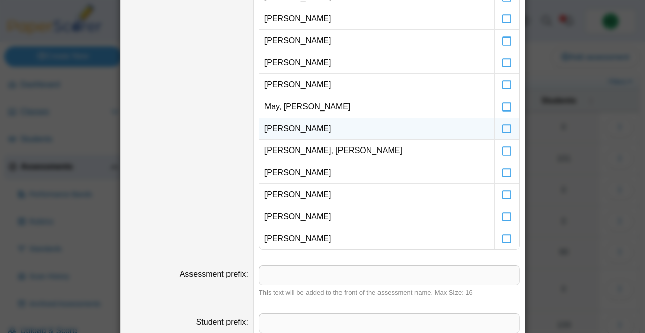
scroll to position [841, 0]
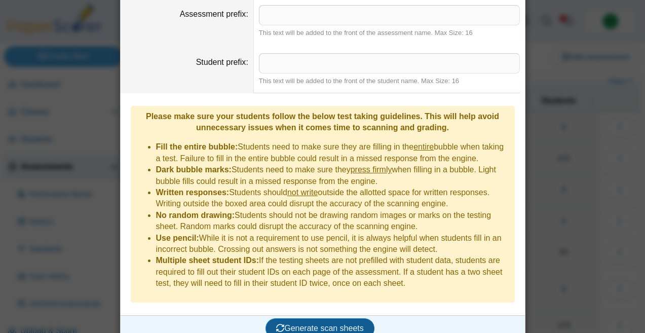
click at [293, 324] on span "Generate scan sheets" at bounding box center [320, 328] width 88 height 9
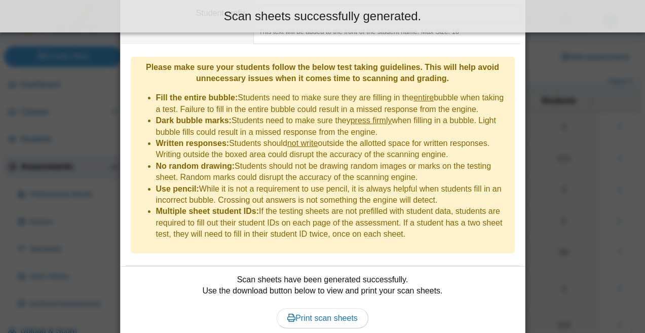
scroll to position [890, 0]
click at [315, 313] on div "Scan sheets have been generated successfully. Use the download button below to …" at bounding box center [323, 306] width 394 height 66
click at [314, 313] on span "Print scan sheets" at bounding box center [322, 317] width 70 height 9
